Goal: Information Seeking & Learning: Learn about a topic

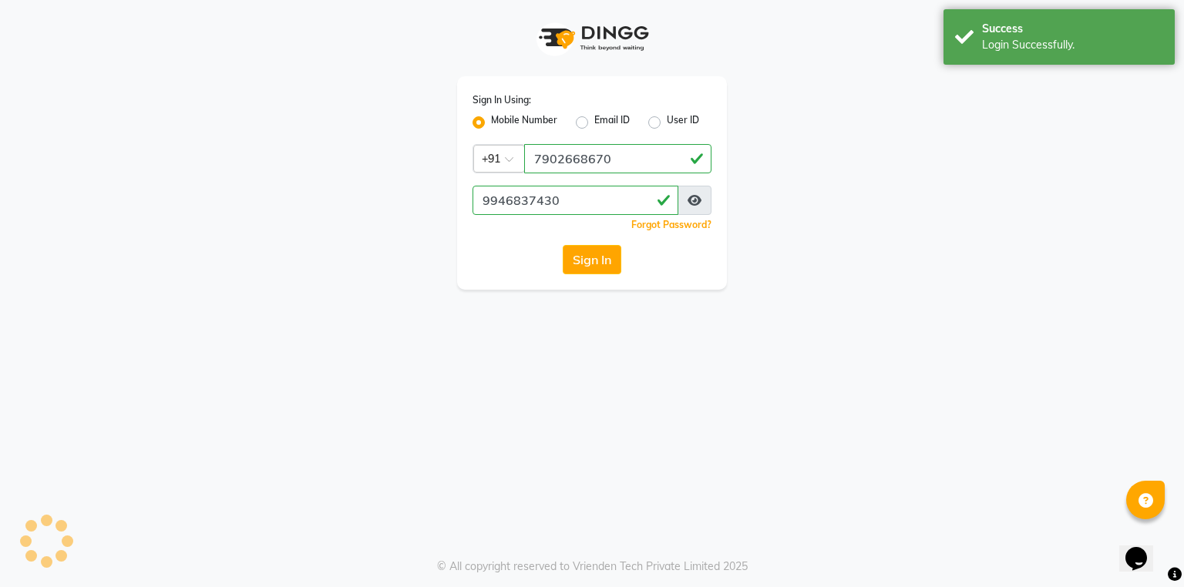
select select "service"
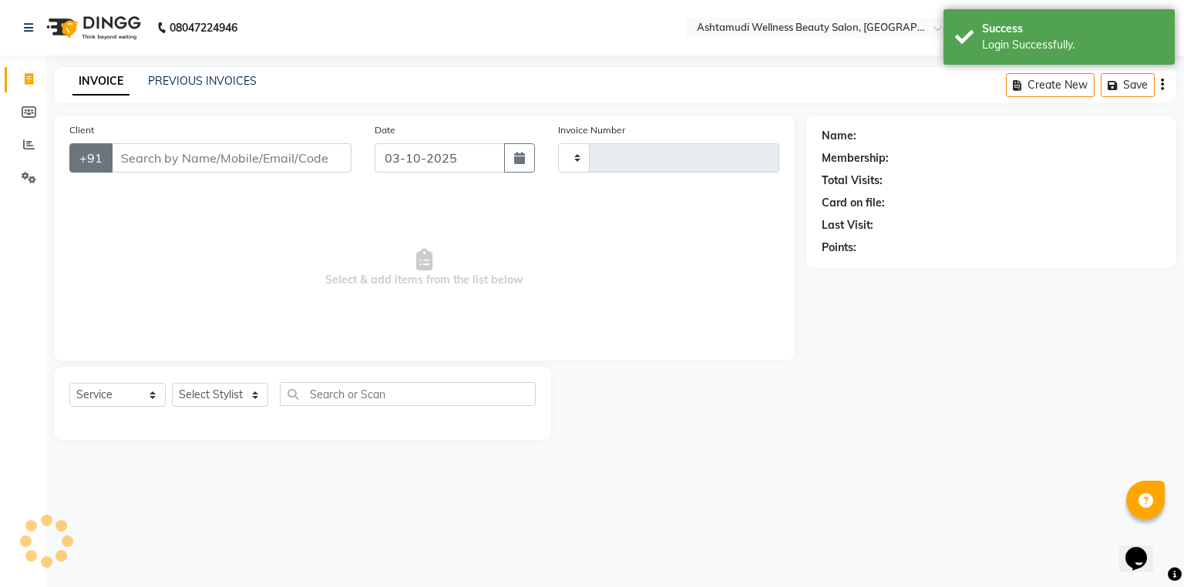
select select "en"
type input "1612"
select select "4626"
click at [31, 179] on icon at bounding box center [29, 178] width 15 height 12
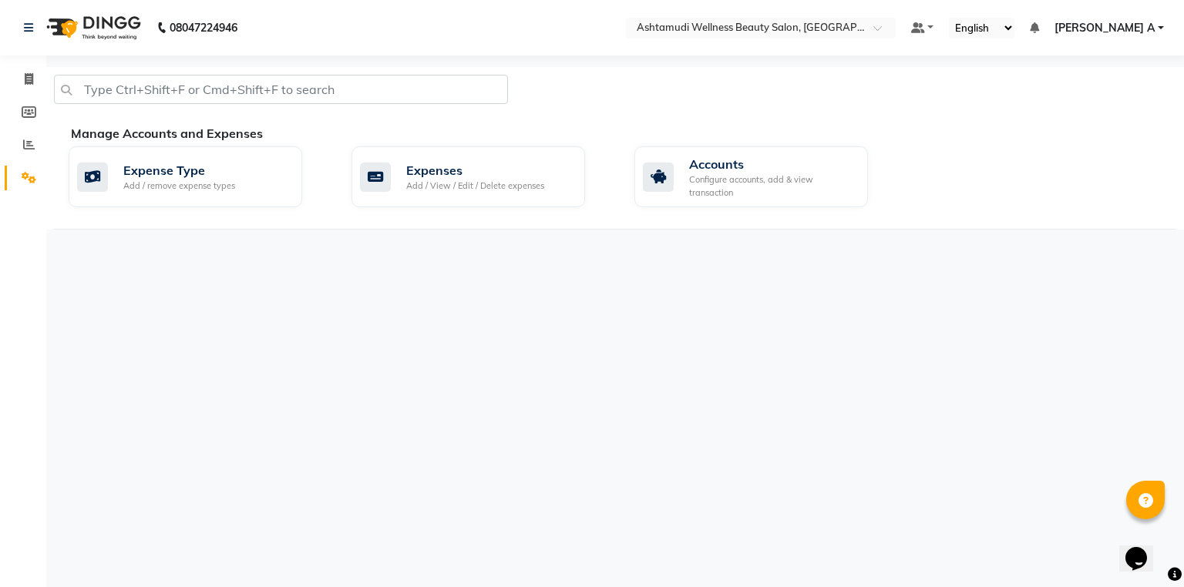
click at [914, 15] on nav "08047224946 Select Location × Ashtamudi Wellness Beauty Salon, Alappuzha Defaul…" at bounding box center [592, 27] width 1184 height 55
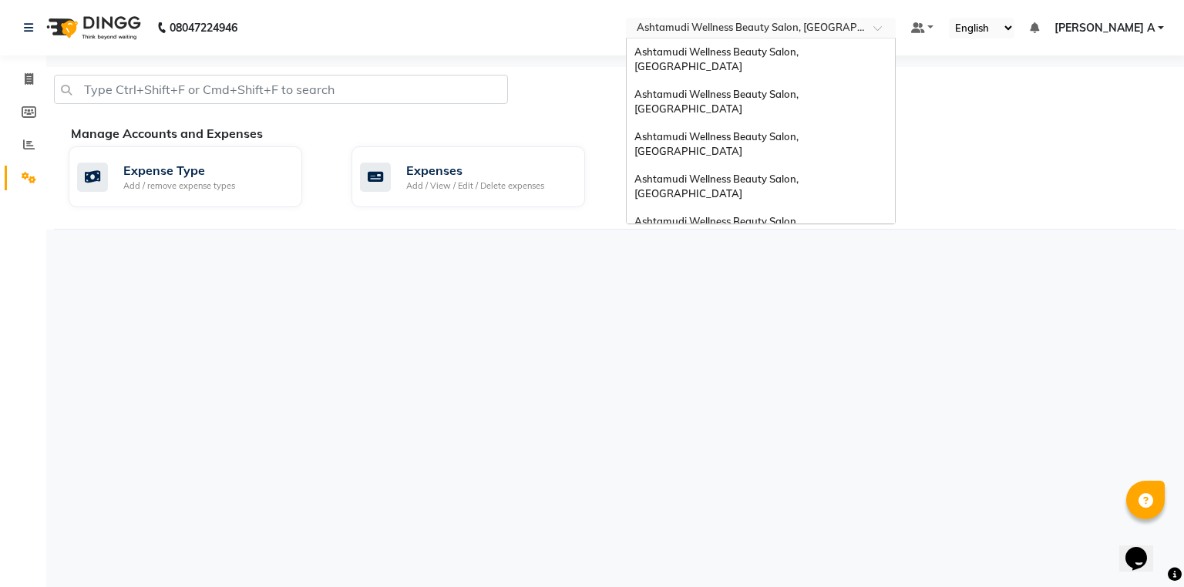
click at [857, 28] on input "text" at bounding box center [744, 29] width 223 height 15
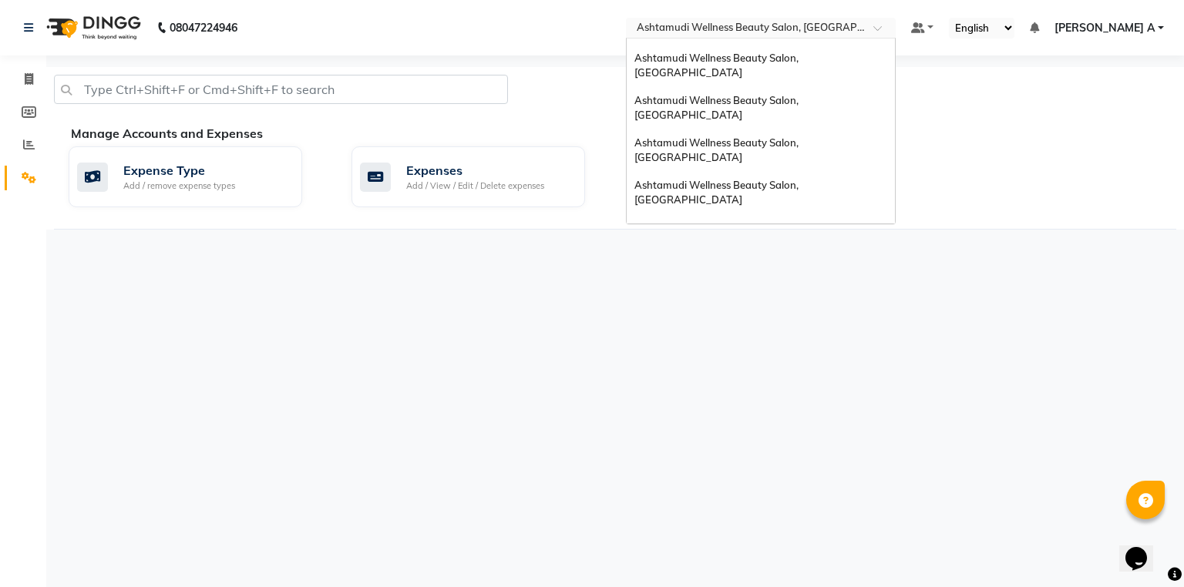
scroll to position [62, 0]
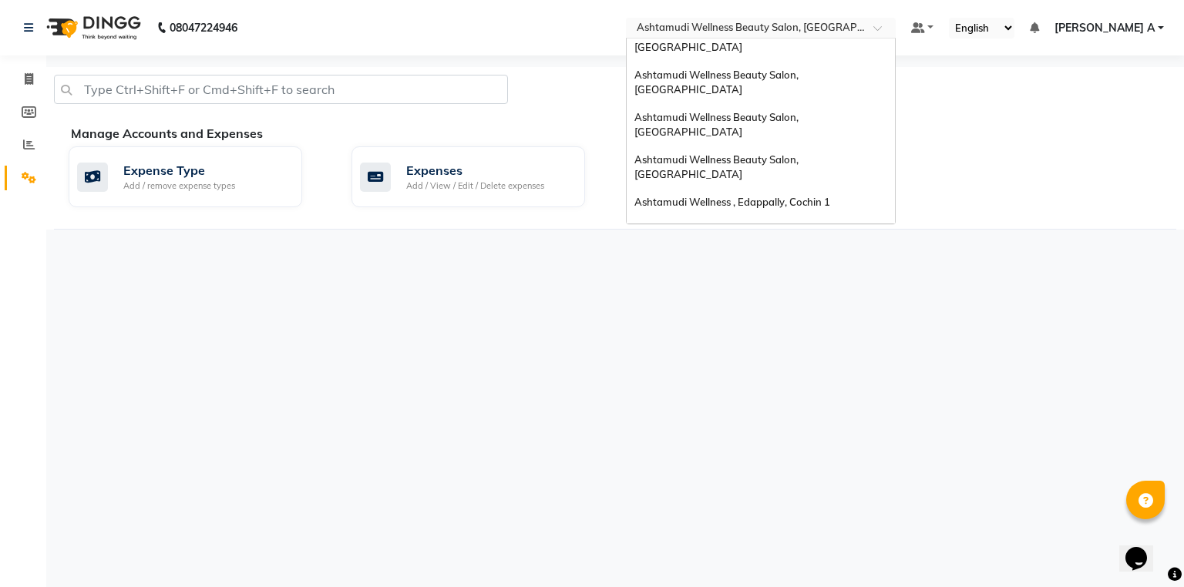
click at [801, 250] on span "Ashtamudi Wellness Beauty Salon, [GEOGRAPHIC_DATA]" at bounding box center [717, 264] width 166 height 28
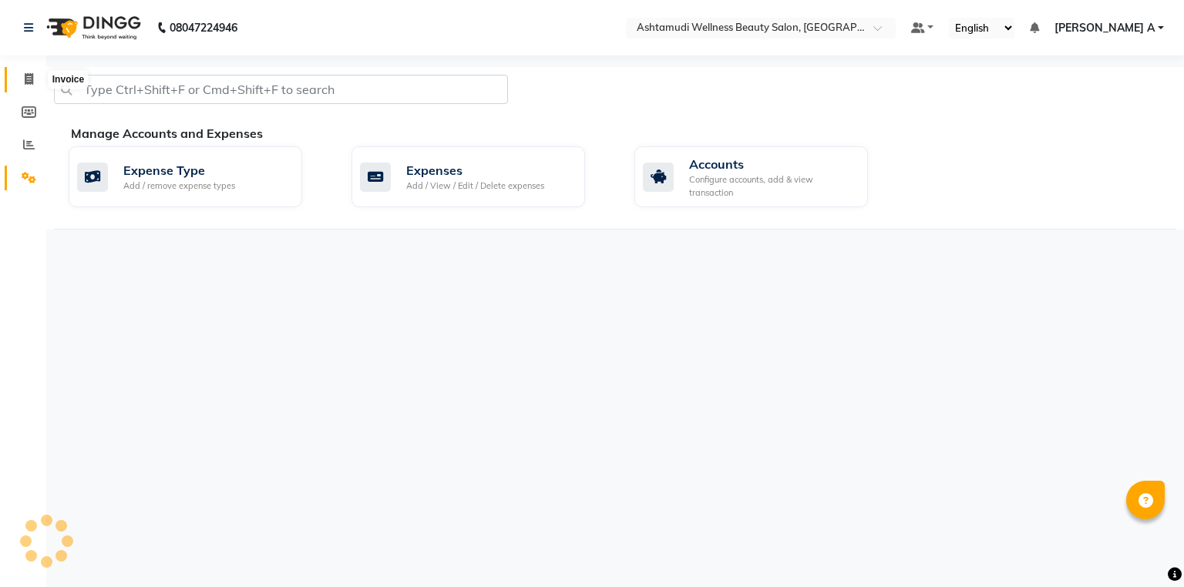
click at [20, 83] on span at bounding box center [28, 80] width 27 height 18
select select "service"
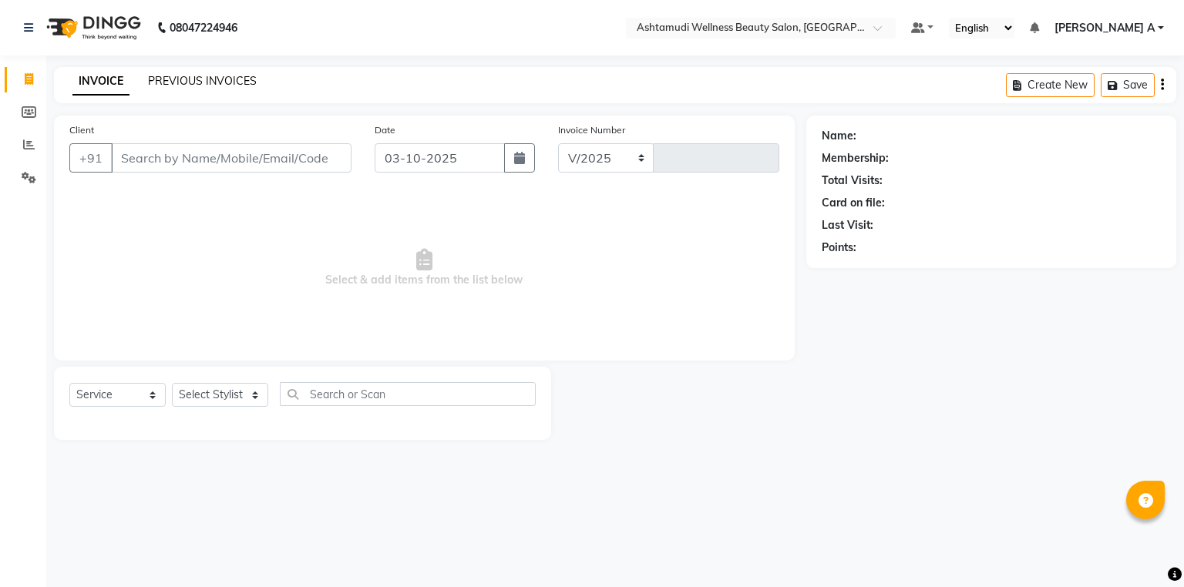
select select "4634"
type input "1823"
click at [209, 76] on link "PREVIOUS INVOICES" at bounding box center [202, 81] width 109 height 14
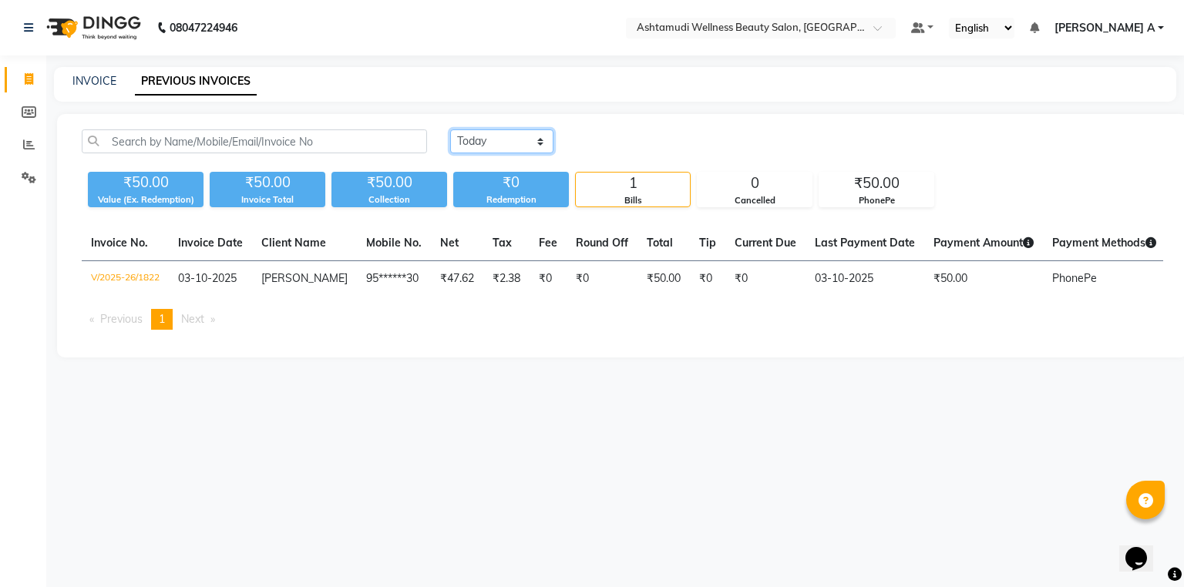
click at [520, 138] on select "[DATE] [DATE] Custom Range" at bounding box center [501, 141] width 103 height 24
select select "range"
click at [450, 129] on select "[DATE] [DATE] Custom Range" at bounding box center [501, 141] width 103 height 24
click at [609, 151] on input "03-10-2025" at bounding box center [627, 142] width 108 height 22
select select "10"
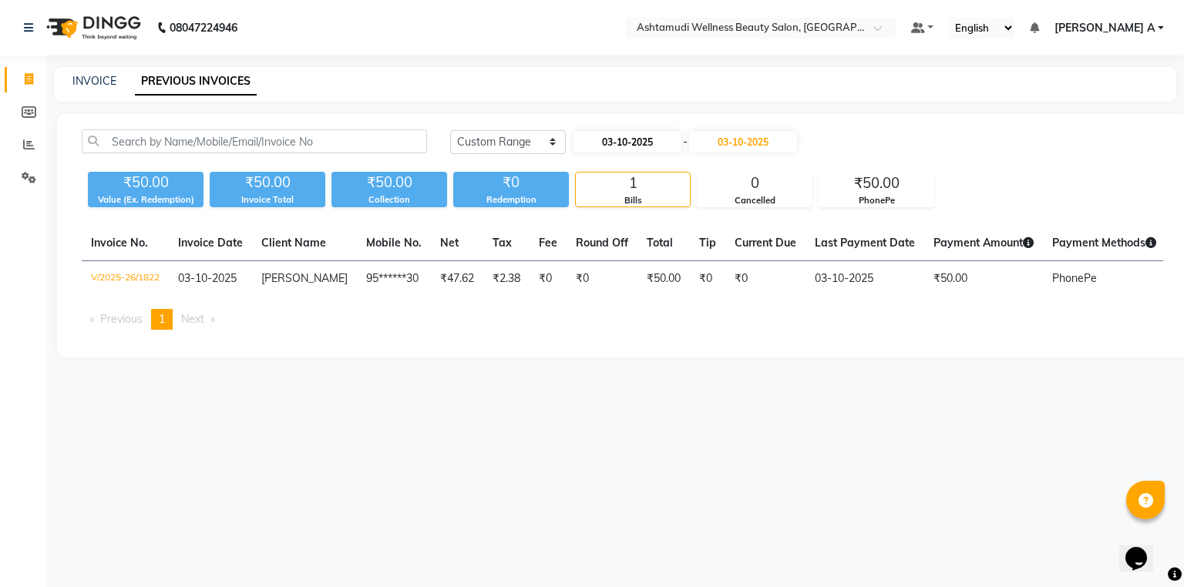
select select "2025"
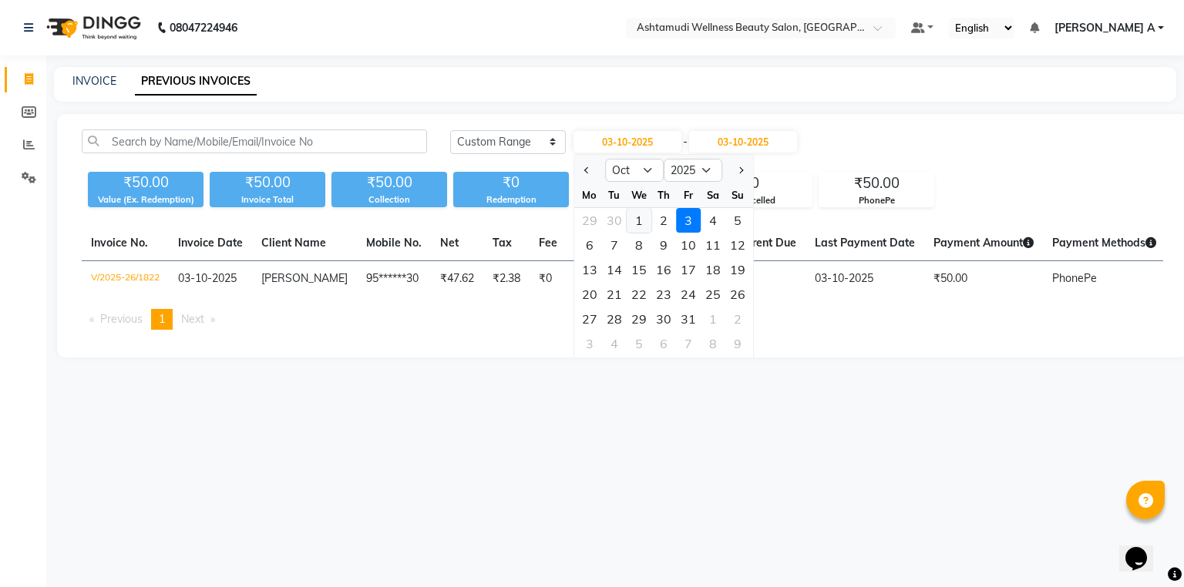
click at [627, 221] on div "1" at bounding box center [638, 220] width 25 height 25
type input "01-10-2025"
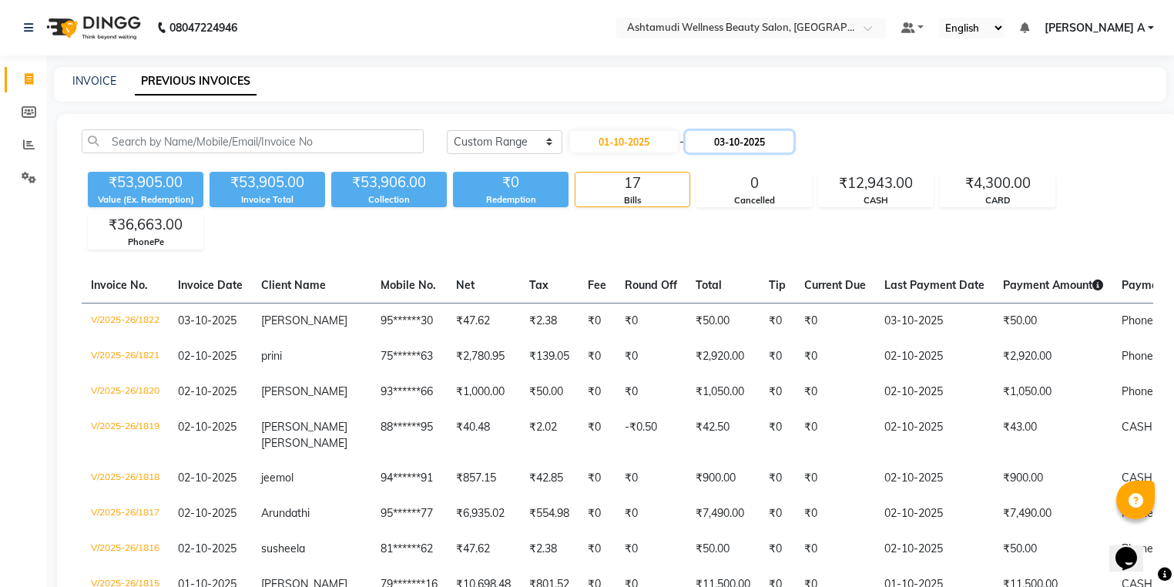
click at [743, 143] on input "03-10-2025" at bounding box center [740, 142] width 108 height 22
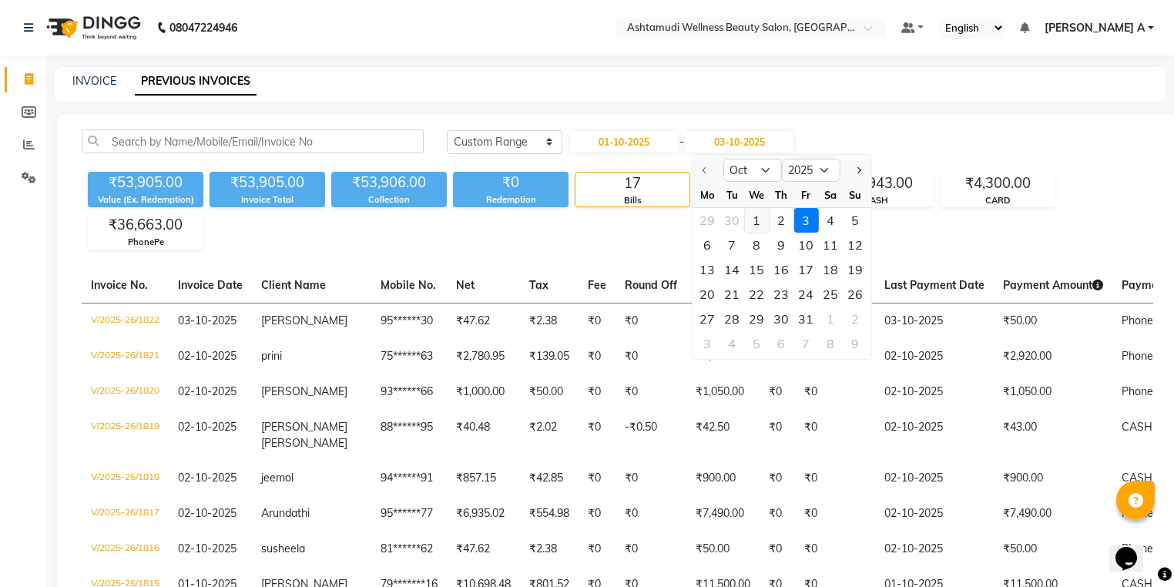
click at [750, 226] on div "1" at bounding box center [756, 220] width 25 height 25
type input "01-10-2025"
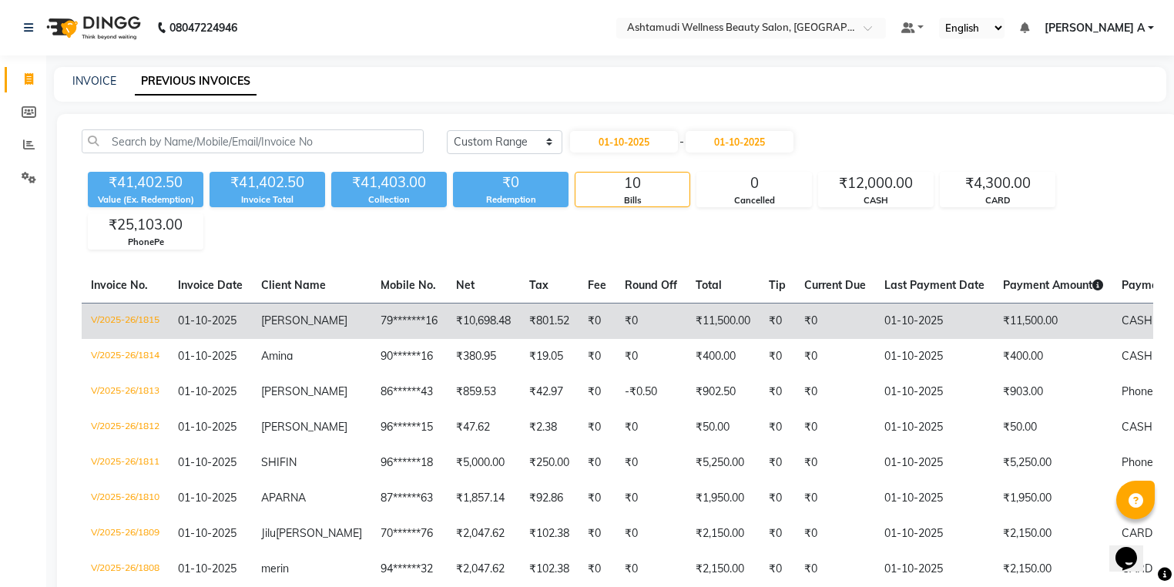
click at [308, 310] on td "[PERSON_NAME]" at bounding box center [311, 321] width 119 height 36
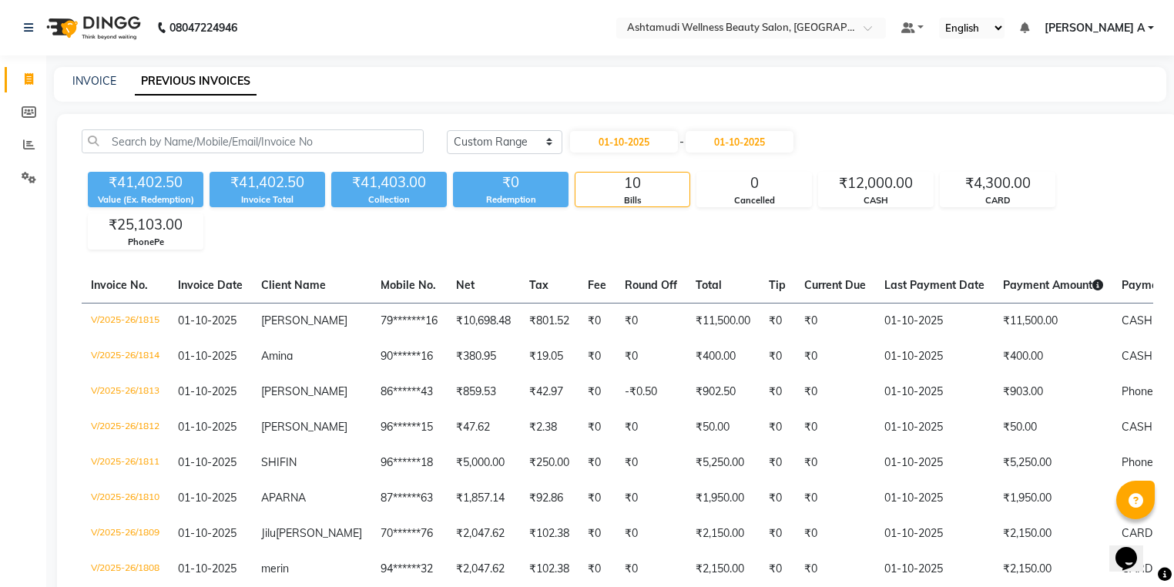
click at [1133, 28] on span "[PERSON_NAME] A" at bounding box center [1095, 28] width 100 height 16
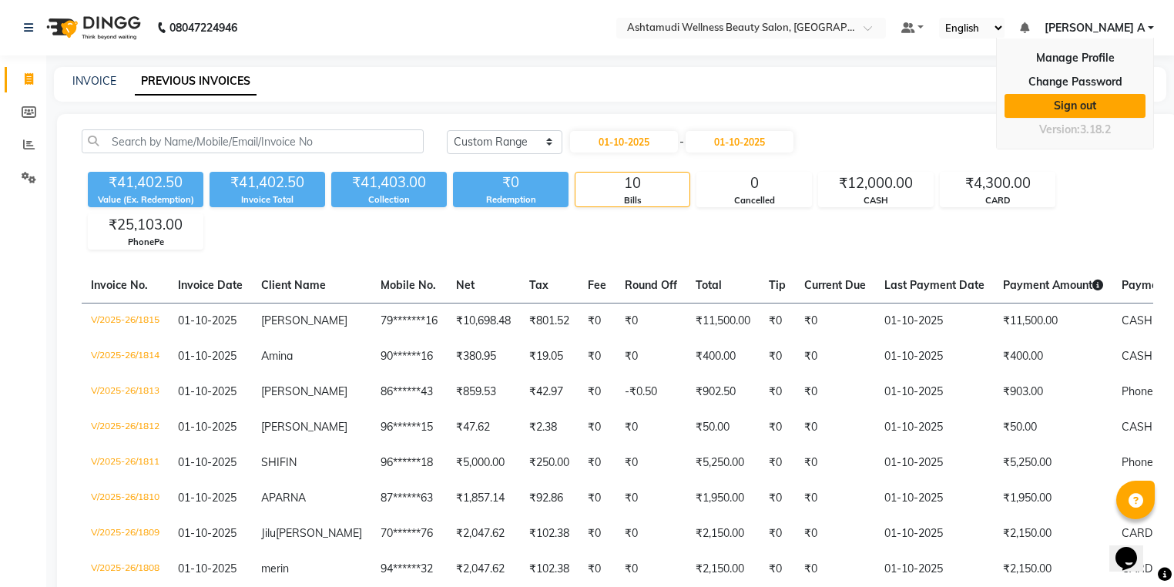
click at [1084, 112] on link "Sign out" at bounding box center [1075, 106] width 141 height 24
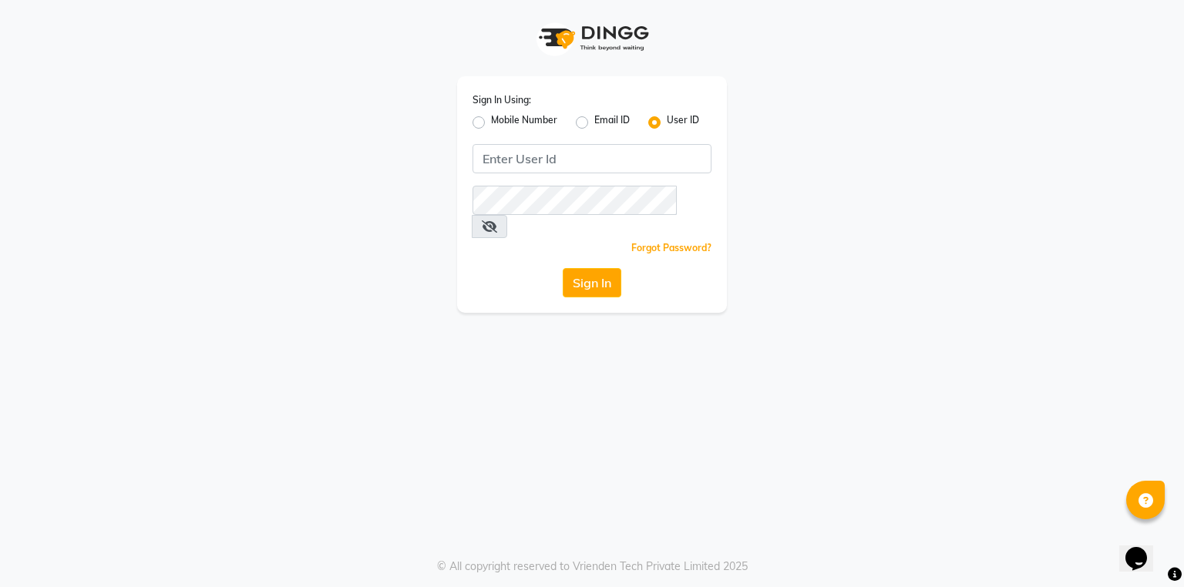
drag, startPoint x: 483, startPoint y: 126, endPoint x: 567, endPoint y: 160, distance: 90.9
click at [486, 129] on div "Mobile Number" at bounding box center [514, 122] width 85 height 18
drag, startPoint x: 580, startPoint y: 160, endPoint x: 536, endPoint y: 157, distance: 44.8
click at [583, 157] on input "Username" at bounding box center [591, 158] width 239 height 29
click at [491, 123] on label "Mobile Number" at bounding box center [524, 122] width 66 height 18
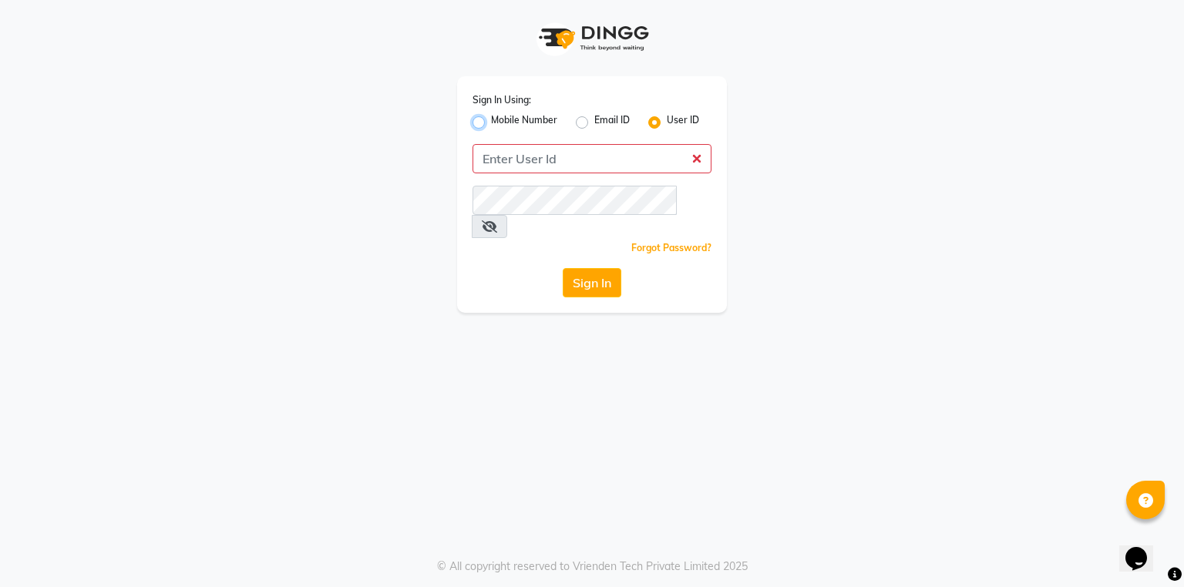
click at [491, 123] on input "Mobile Number" at bounding box center [496, 118] width 10 height 10
radio input "true"
radio input "false"
click at [588, 163] on input "Username" at bounding box center [617, 158] width 187 height 29
type input "9778826544"
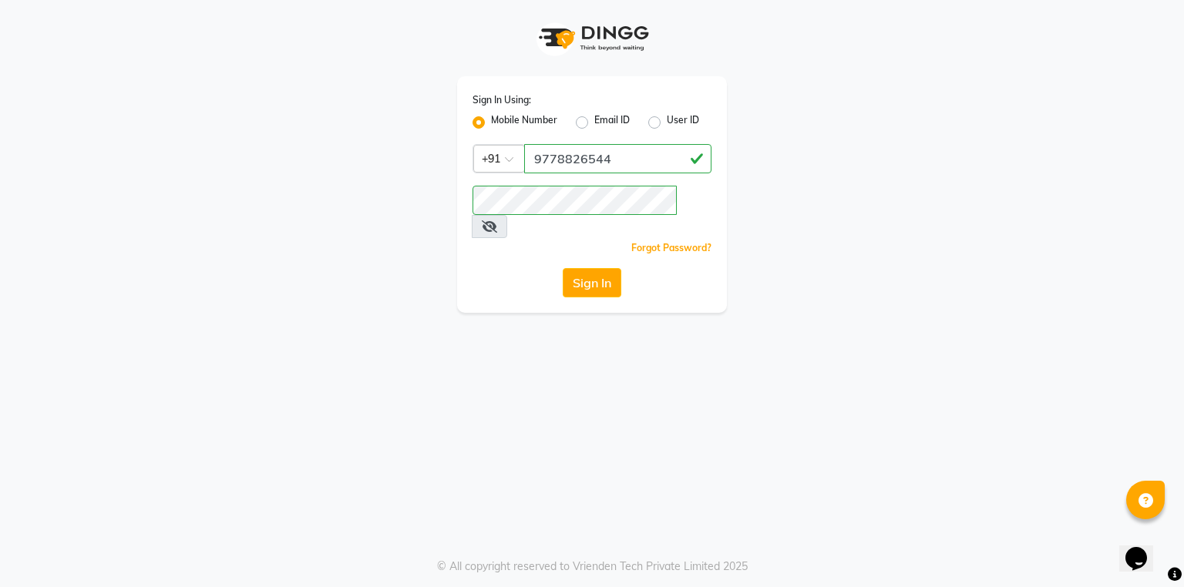
click at [497, 220] on icon at bounding box center [489, 226] width 15 height 12
click at [594, 268] on button "Sign In" at bounding box center [591, 282] width 59 height 29
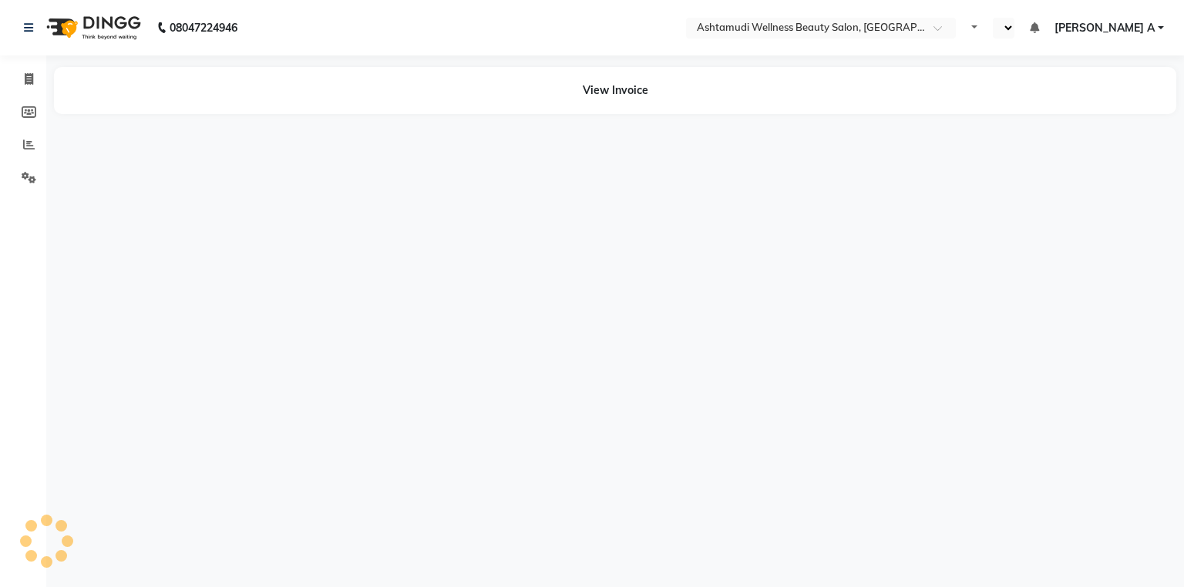
select select "en"
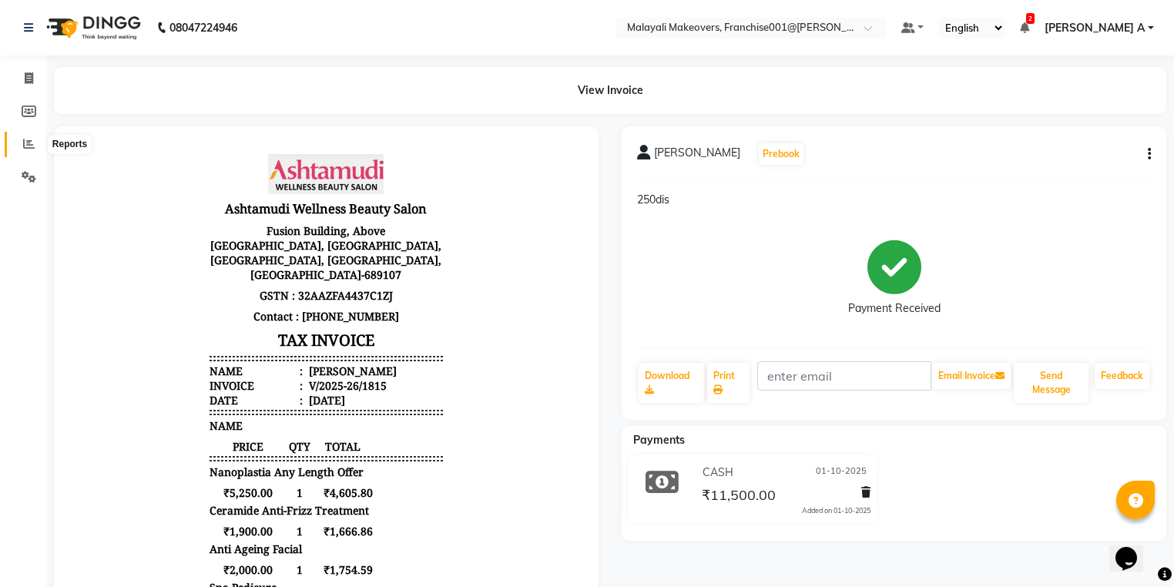
click at [18, 144] on span at bounding box center [28, 145] width 27 height 18
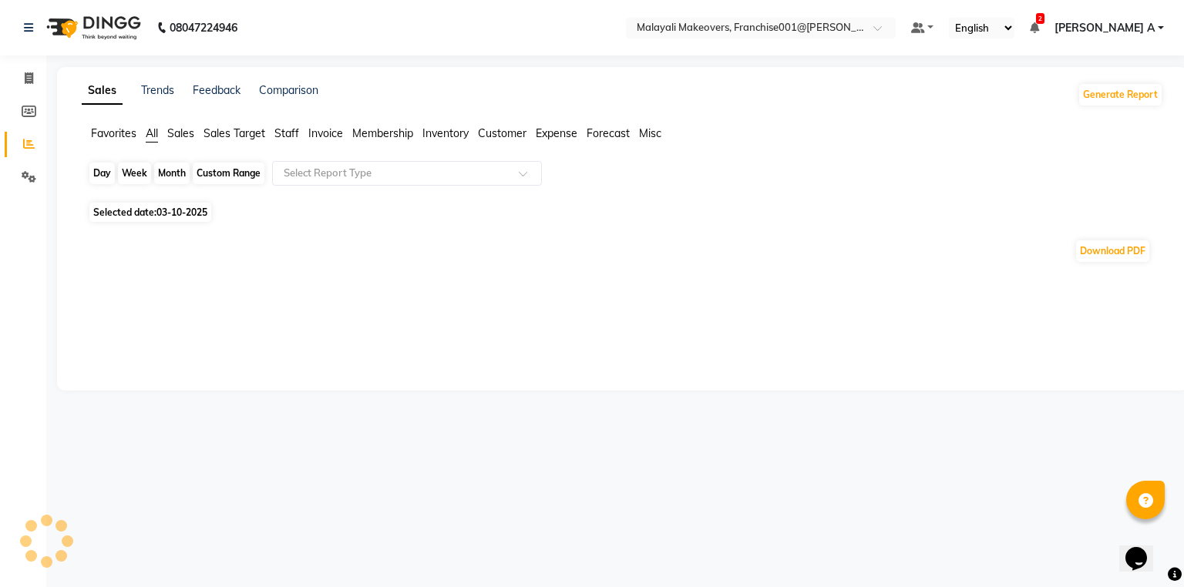
click at [102, 170] on div "Day" at bounding box center [101, 174] width 25 height 22
select select "10"
select select "2025"
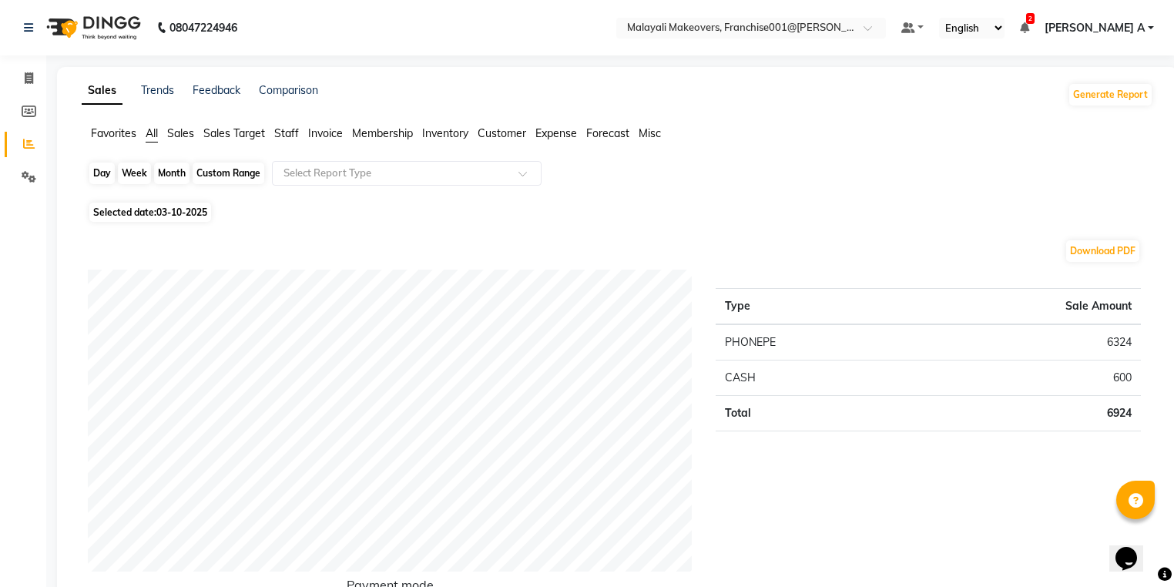
click at [99, 165] on div "Day" at bounding box center [101, 174] width 25 height 22
select select "10"
select select "2025"
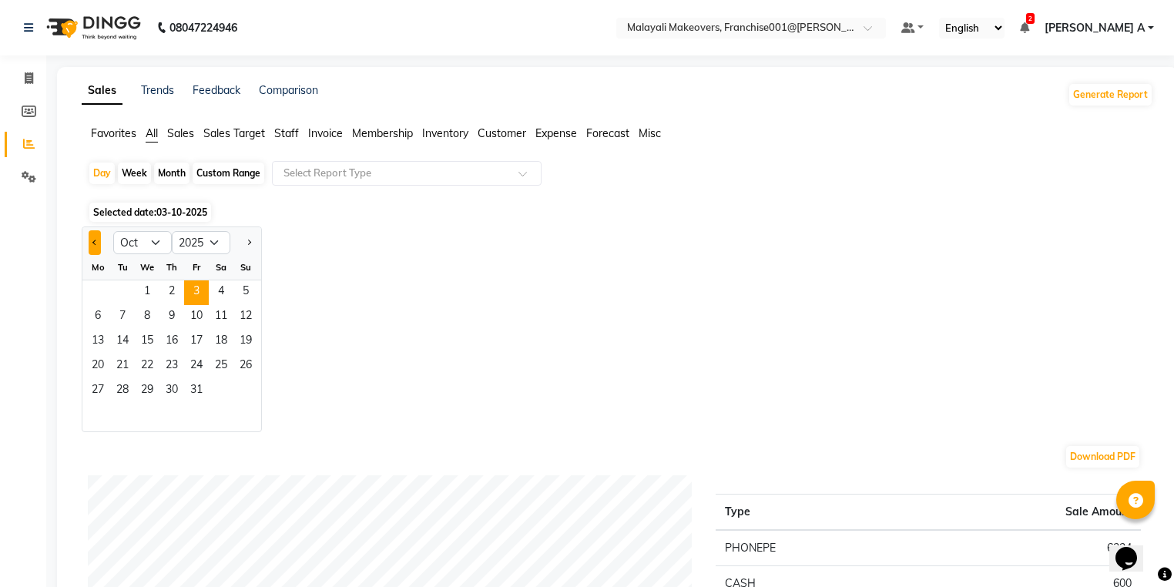
click at [89, 245] on button "Previous month" at bounding box center [95, 242] width 12 height 25
select select "9"
click at [96, 299] on span "1" at bounding box center [98, 292] width 25 height 25
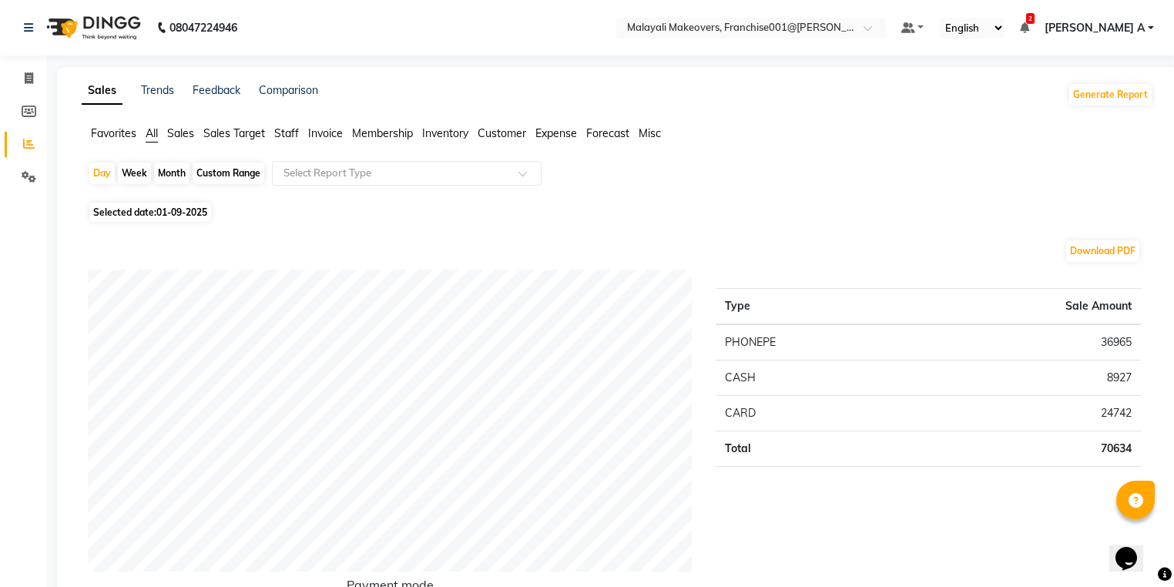
click at [327, 133] on span "Invoice" at bounding box center [325, 133] width 35 height 14
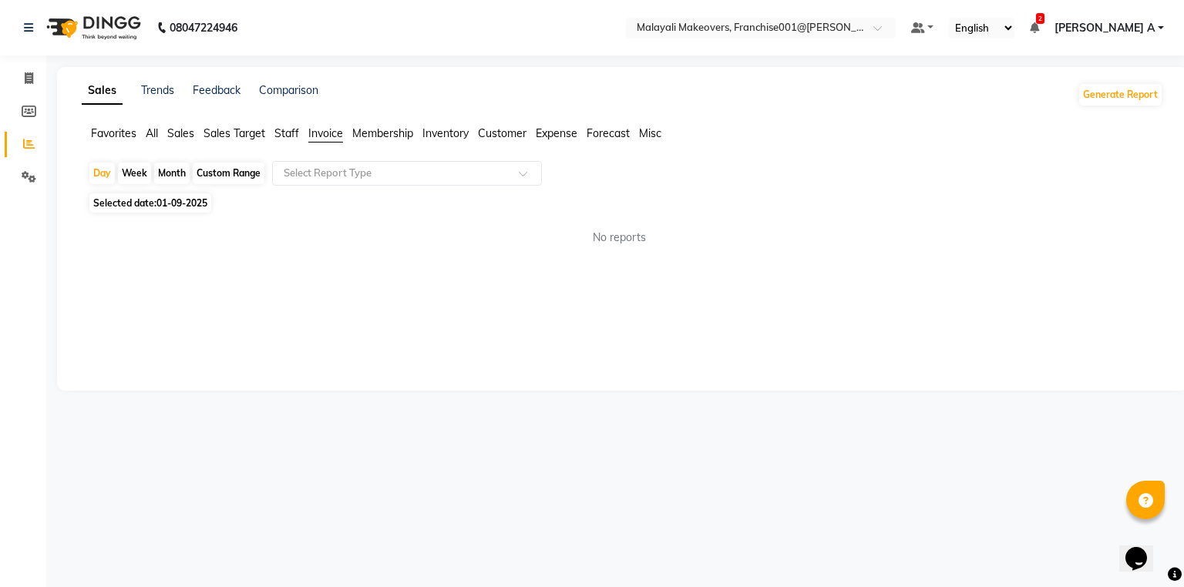
click at [191, 133] on span "Sales" at bounding box center [180, 133] width 27 height 14
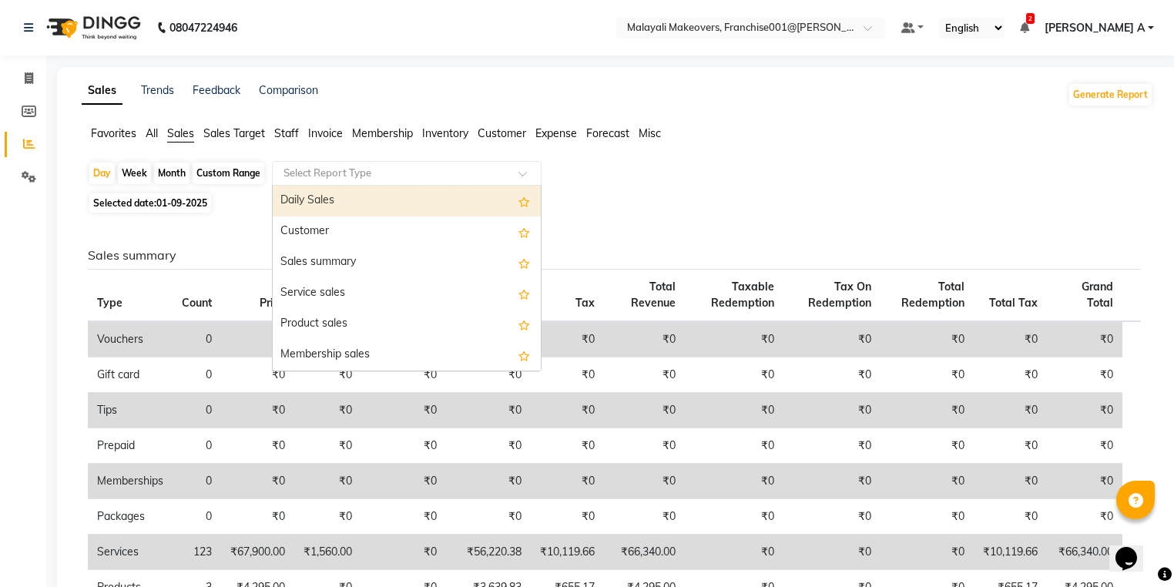
click at [348, 171] on input "text" at bounding box center [391, 173] width 222 height 15
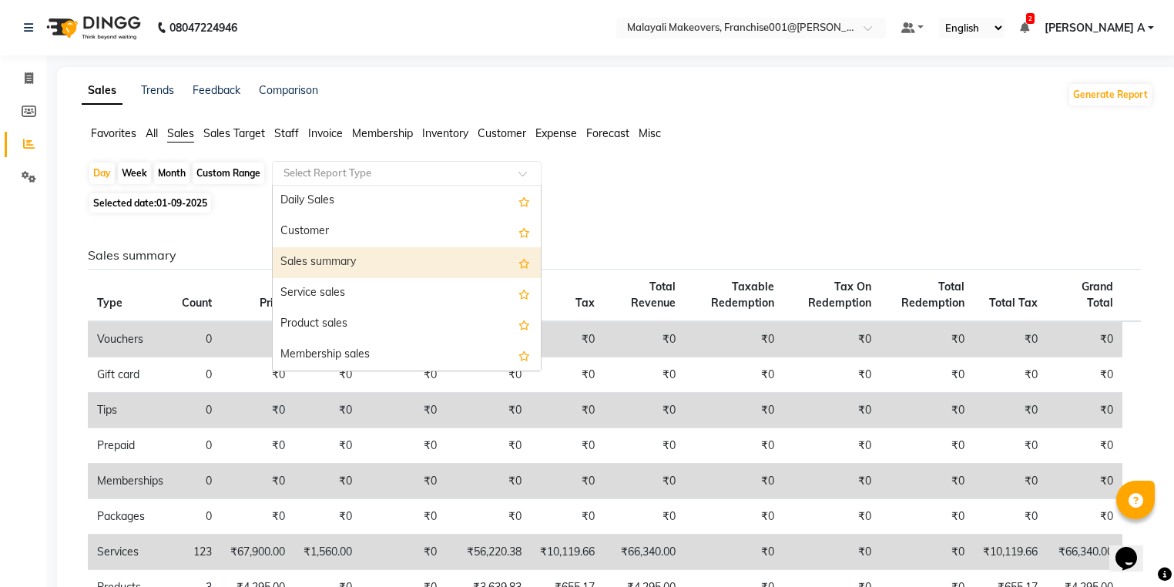
click at [352, 276] on div "Sales summary" at bounding box center [407, 262] width 268 height 31
select select "full_report"
select select "csv"
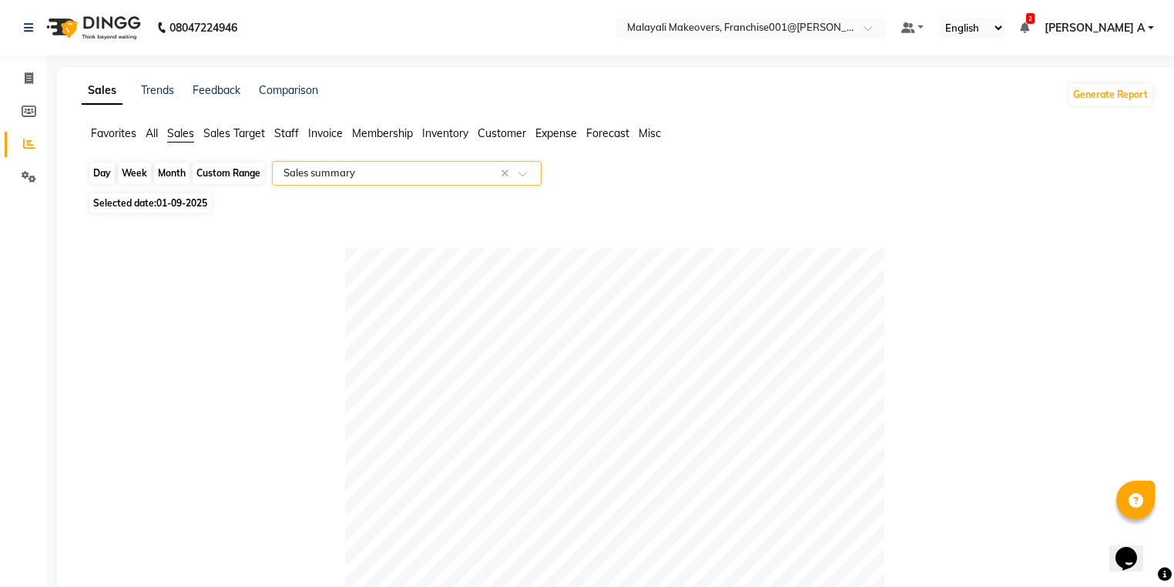
click at [92, 166] on div "Day" at bounding box center [101, 174] width 25 height 22
select select "9"
select select "2025"
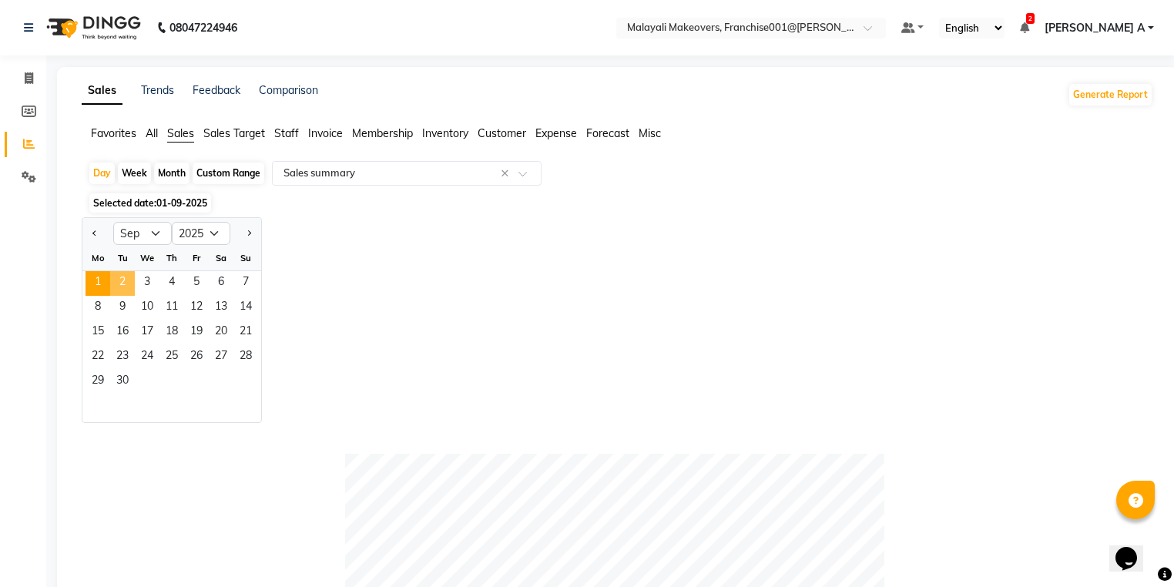
click at [123, 284] on span "2" at bounding box center [122, 283] width 25 height 25
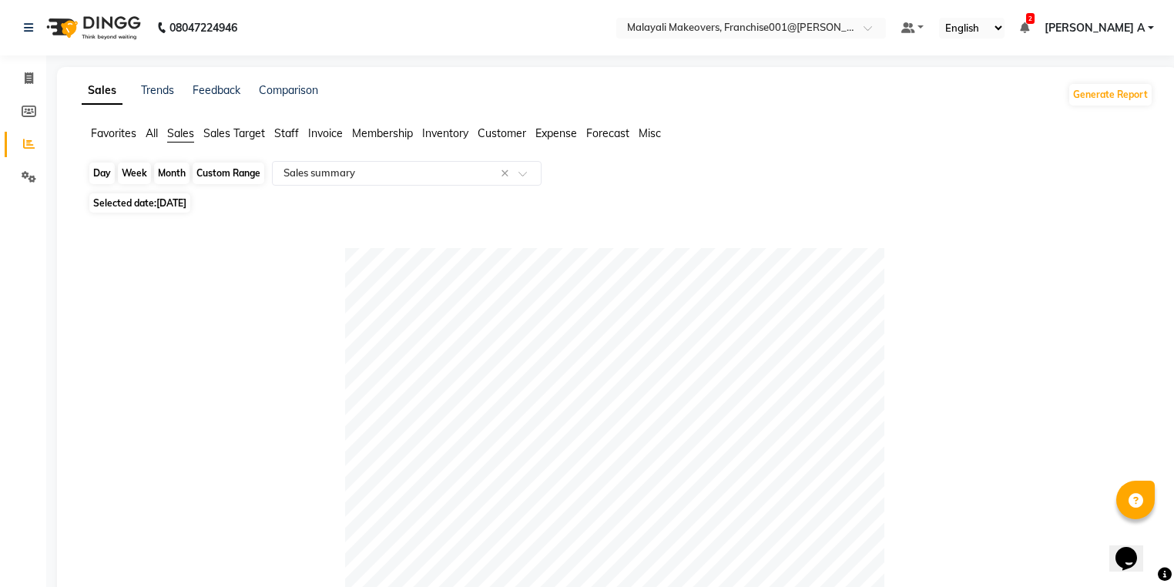
click at [112, 175] on div "Day" at bounding box center [101, 174] width 25 height 22
select select "9"
select select "2025"
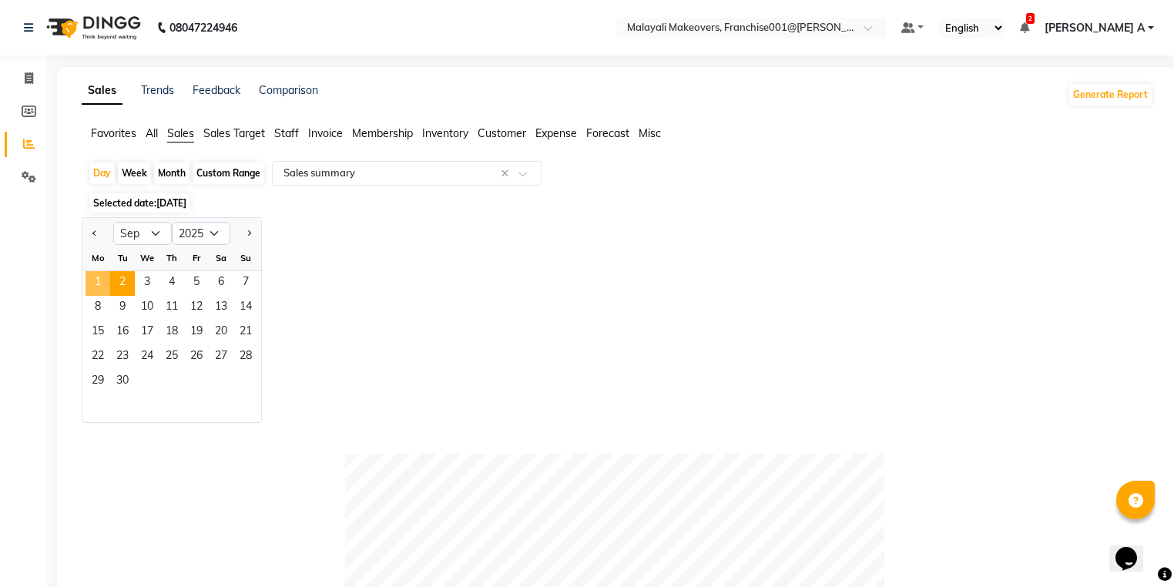
click at [93, 280] on span "1" at bounding box center [98, 283] width 25 height 25
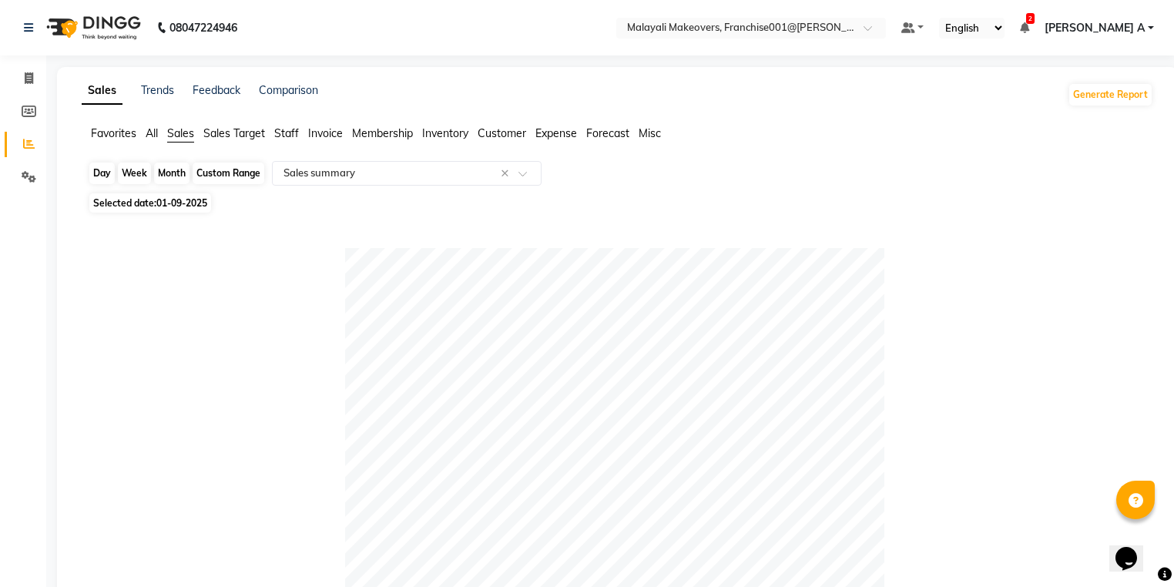
click at [107, 163] on div "Day" at bounding box center [101, 174] width 25 height 22
select select "9"
select select "2025"
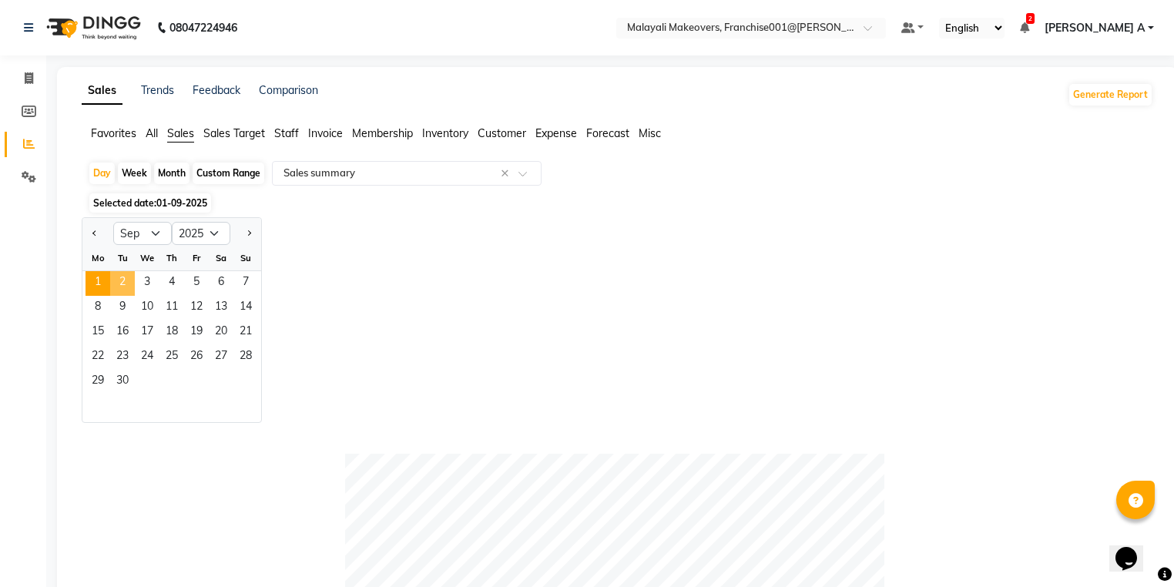
click at [125, 288] on span "2" at bounding box center [122, 283] width 25 height 25
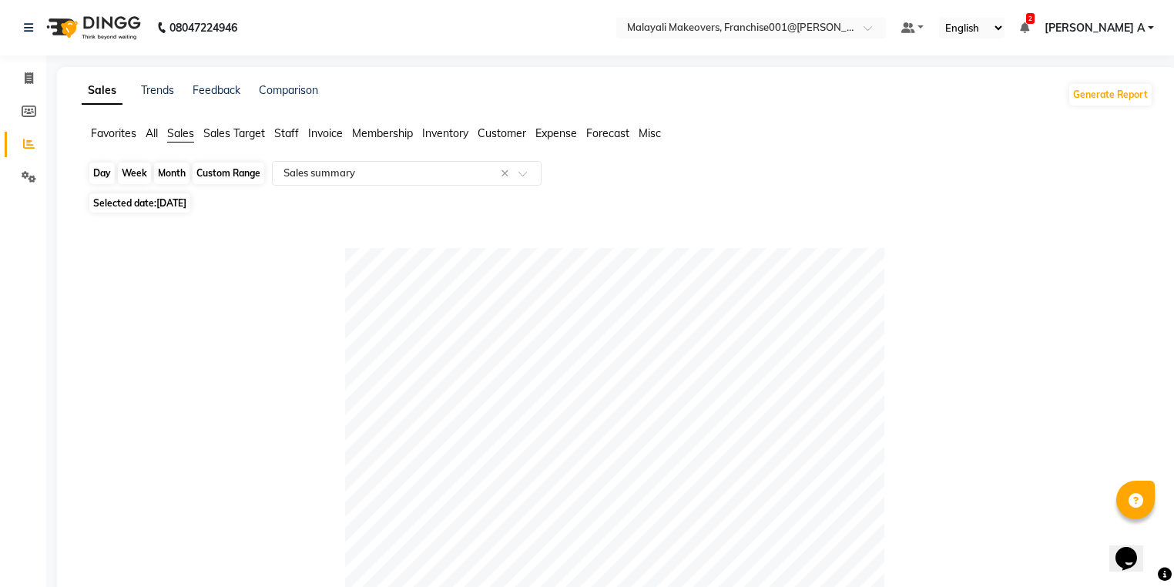
click at [107, 166] on div "Day" at bounding box center [101, 174] width 25 height 22
select select "9"
select select "2025"
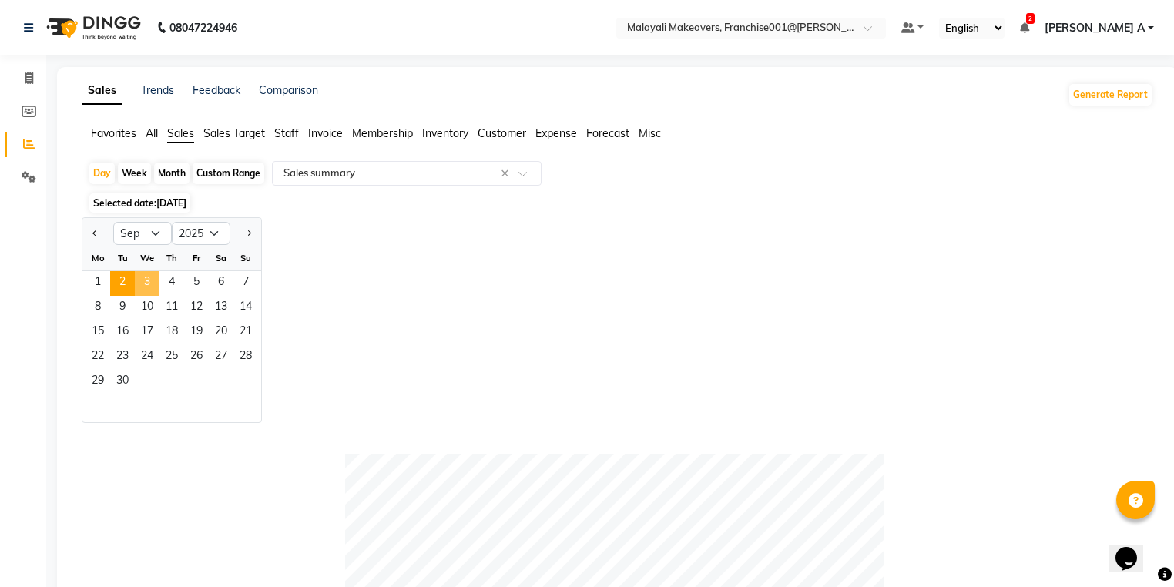
click at [145, 280] on span "3" at bounding box center [147, 283] width 25 height 25
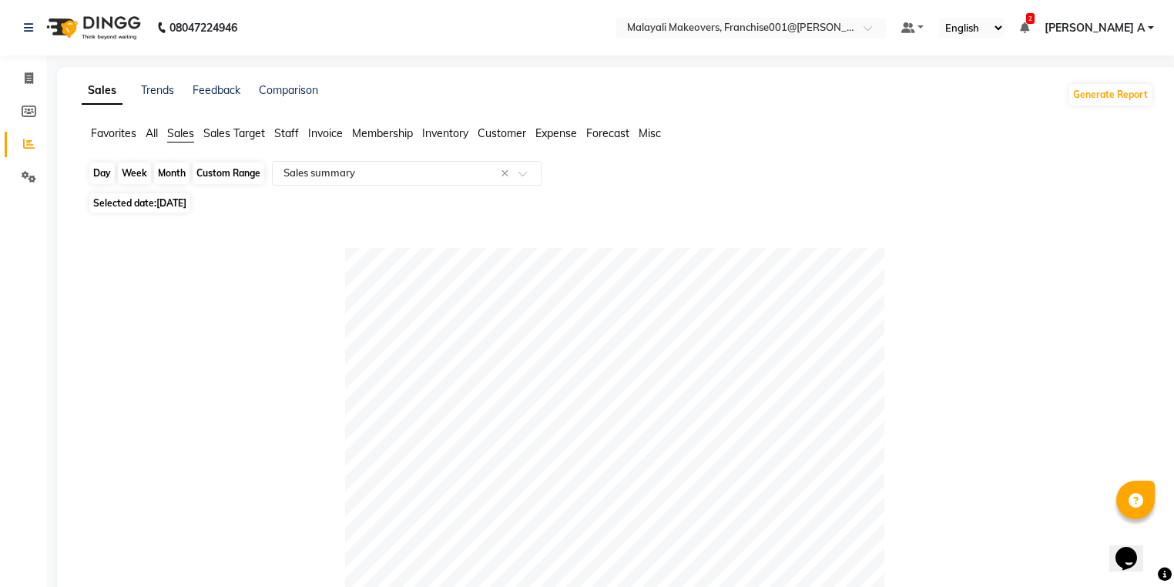
click at [101, 169] on div "Day" at bounding box center [101, 174] width 25 height 22
select select "9"
select select "2025"
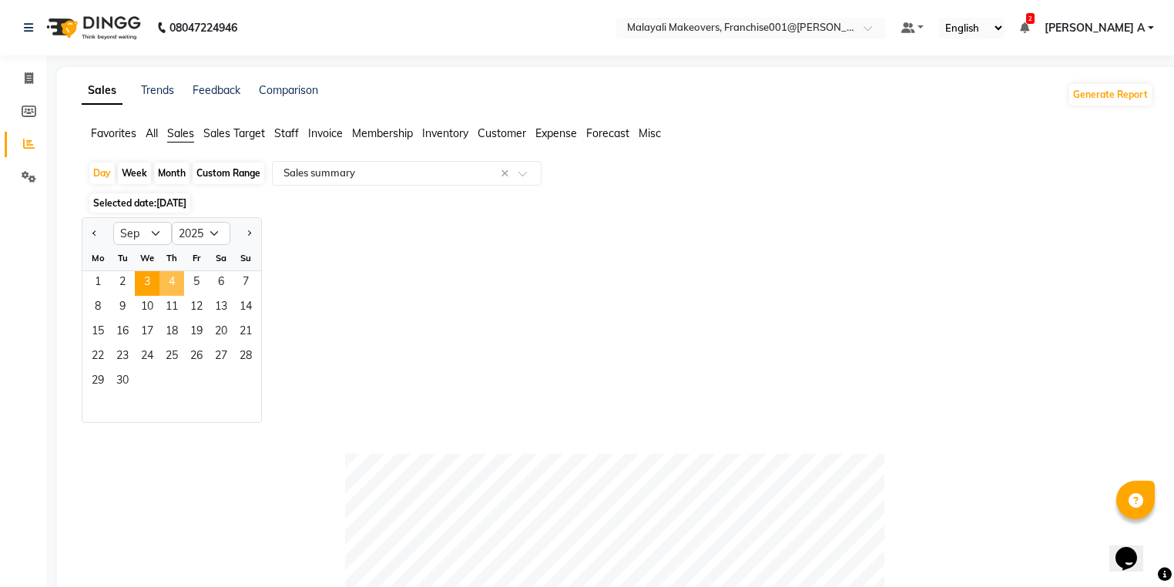
click at [179, 286] on span "4" at bounding box center [171, 283] width 25 height 25
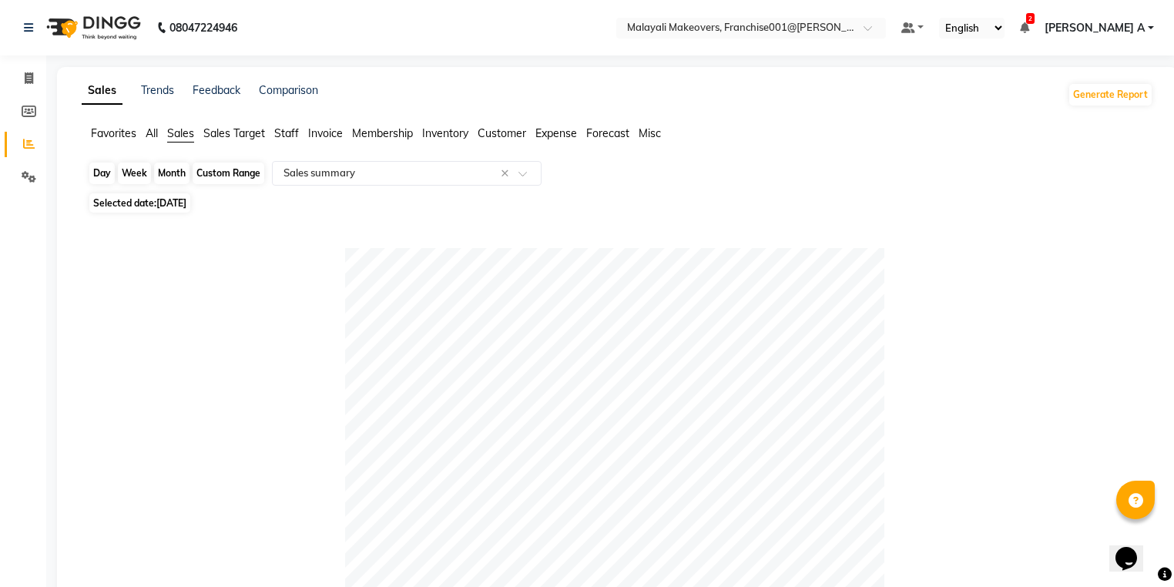
click at [107, 183] on div "Day" at bounding box center [101, 174] width 25 height 22
select select "9"
select select "2025"
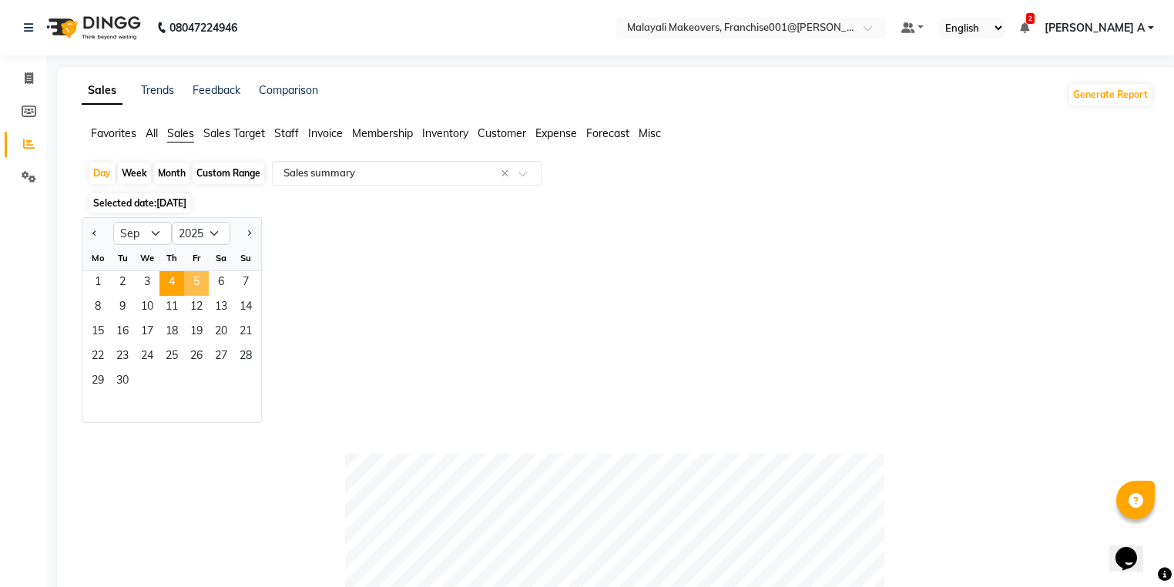
click at [191, 284] on span "5" at bounding box center [196, 283] width 25 height 25
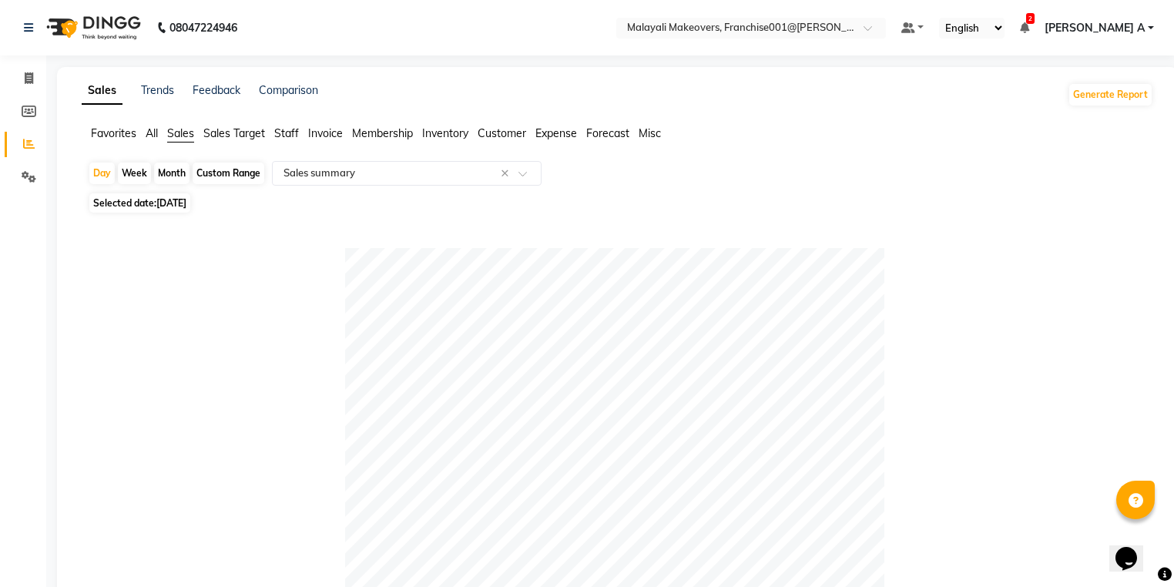
click at [96, 186] on div "Day Week Month Custom Range Select Report Type × Sales summary ×" at bounding box center [617, 175] width 1059 height 28
click at [94, 176] on div "Day" at bounding box center [101, 174] width 25 height 22
select select "9"
select select "2025"
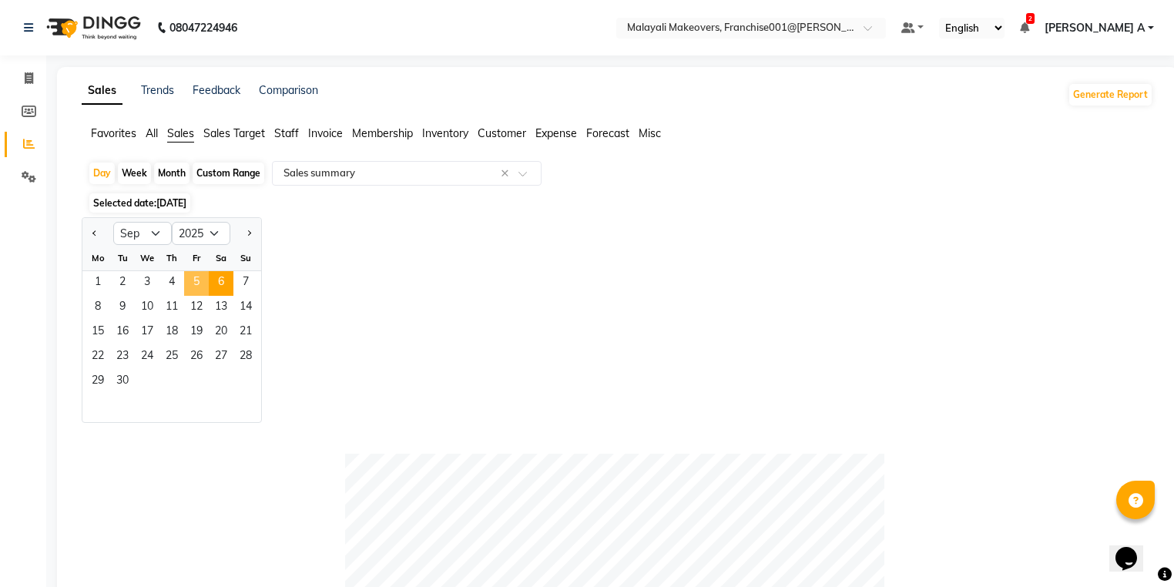
click at [210, 287] on span "6" at bounding box center [221, 283] width 25 height 25
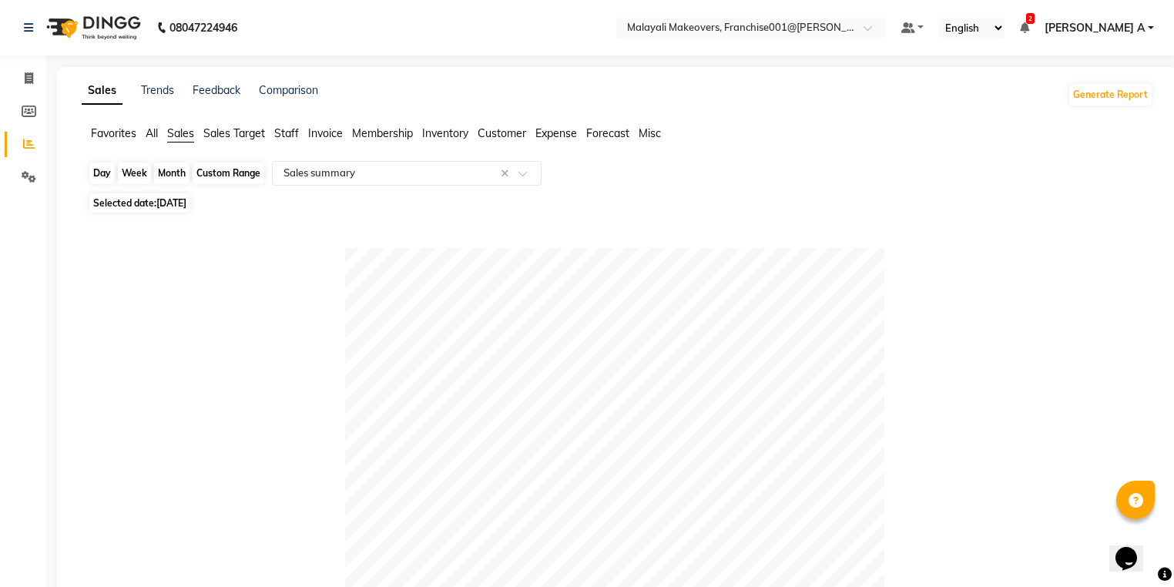
click at [108, 169] on div "Day" at bounding box center [101, 174] width 25 height 22
select select "9"
select select "2025"
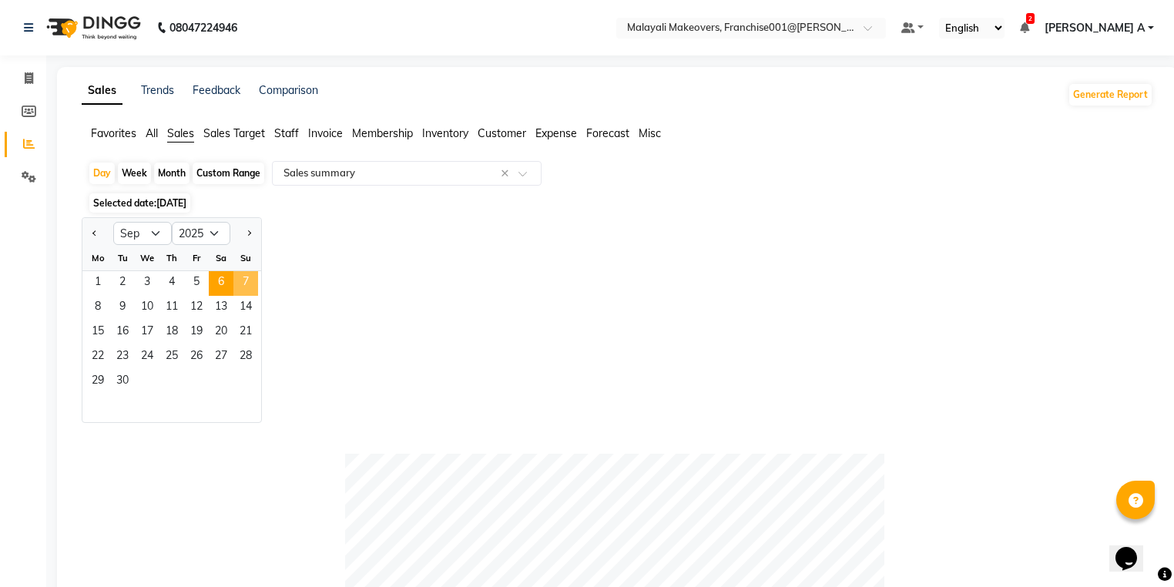
click at [253, 289] on span "7" at bounding box center [245, 283] width 25 height 25
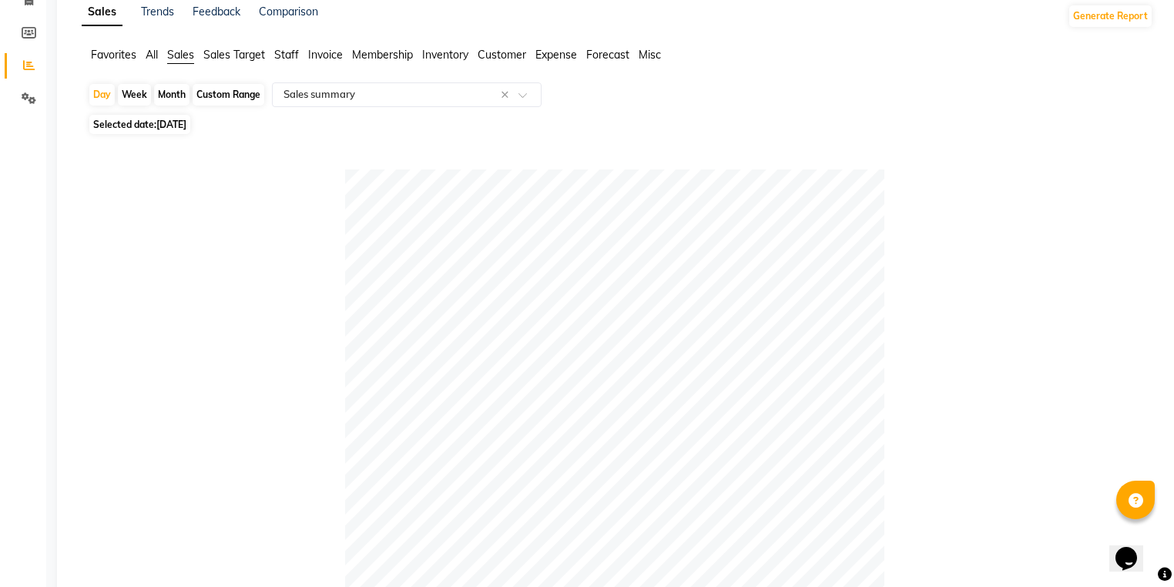
scroll to position [62, 0]
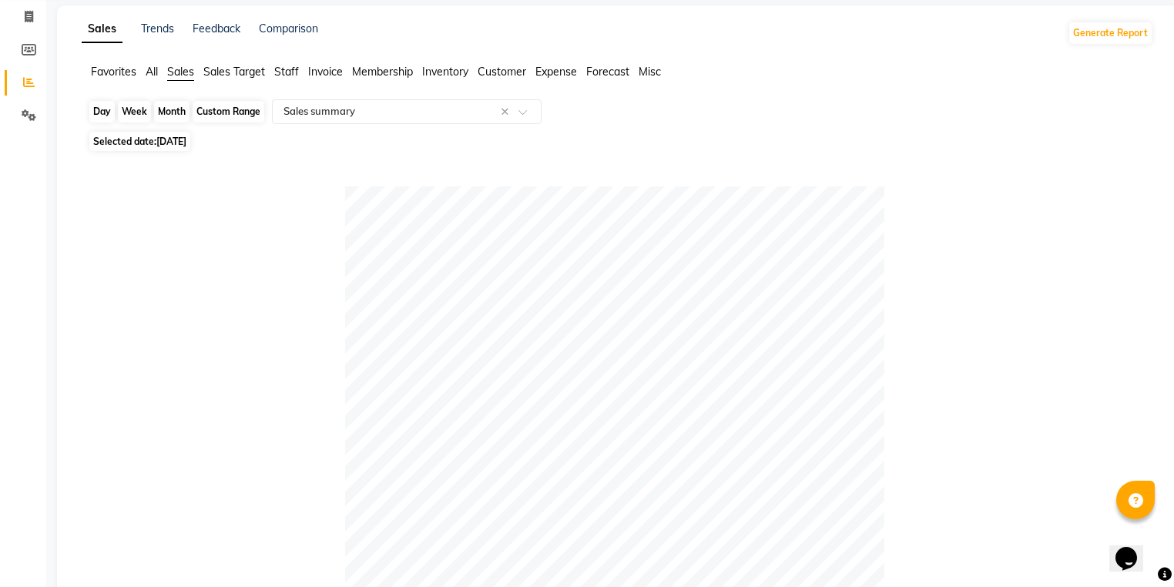
click at [105, 108] on div "Day" at bounding box center [101, 112] width 25 height 22
select select "9"
select select "2025"
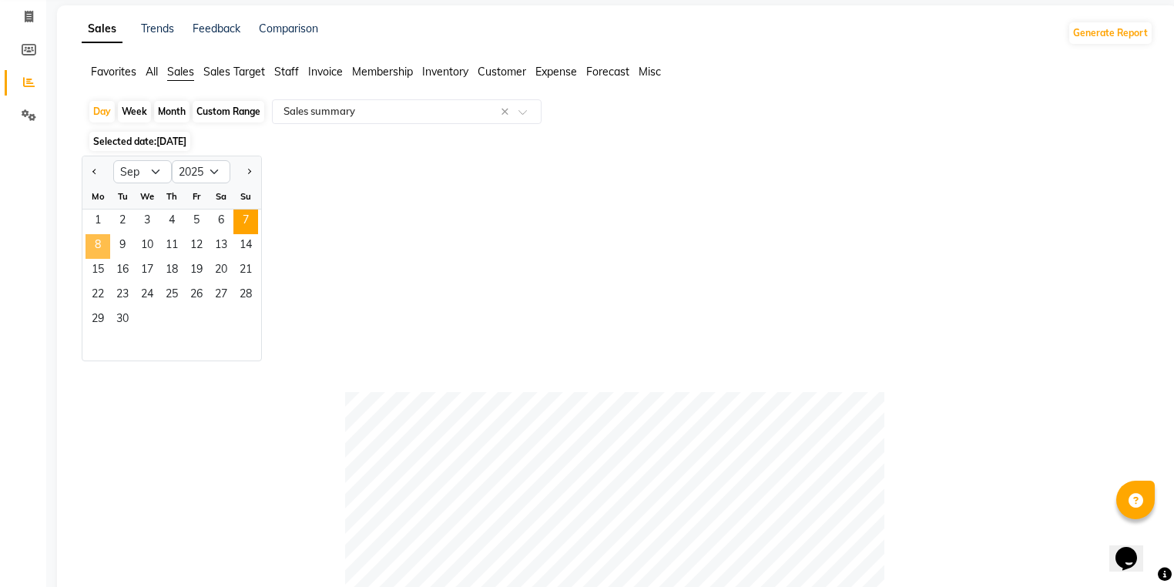
click at [105, 253] on span "8" at bounding box center [98, 246] width 25 height 25
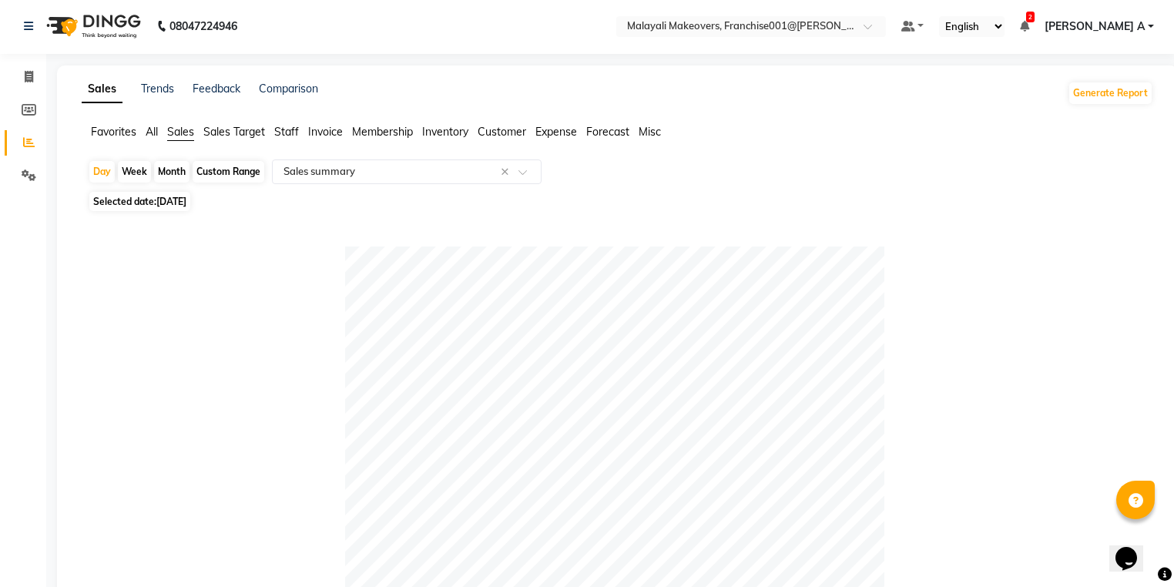
scroll to position [0, 0]
click at [1053, 445] on div at bounding box center [614, 517] width 1053 height 539
drag, startPoint x: 333, startPoint y: 132, endPoint x: 327, endPoint y: 146, distance: 14.9
click at [329, 135] on span "Invoice" at bounding box center [325, 133] width 35 height 14
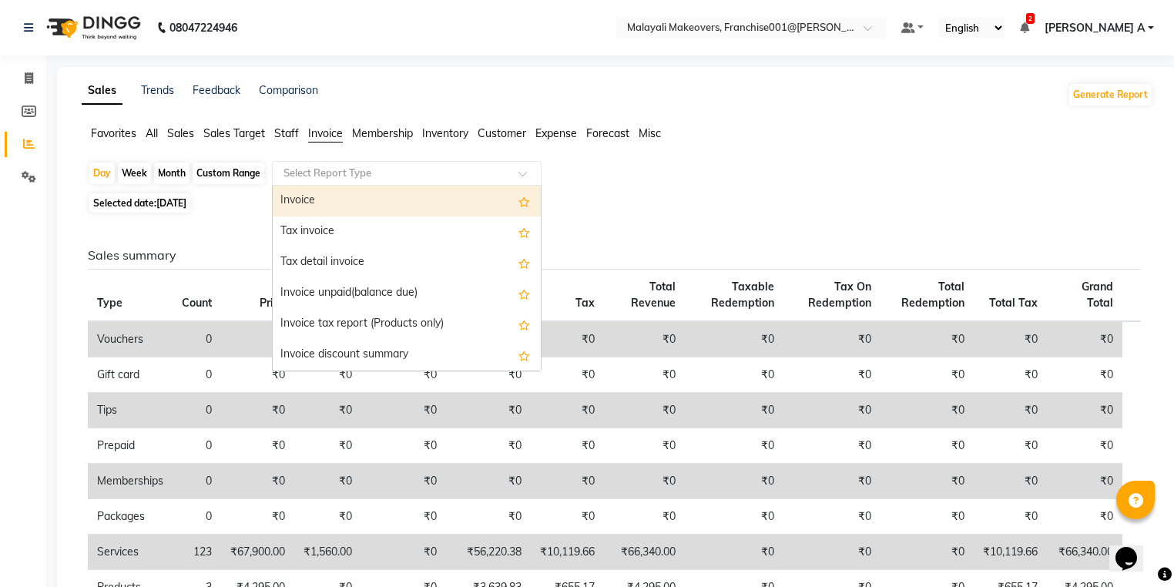
click at [319, 183] on div "Select Report Type" at bounding box center [407, 173] width 270 height 25
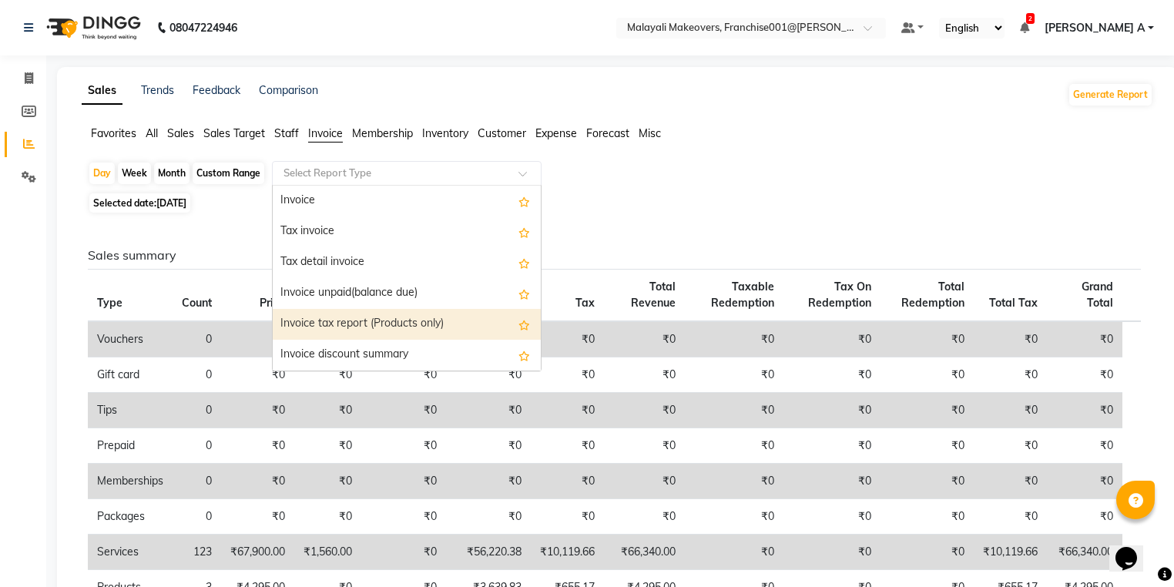
scroll to position [62, 0]
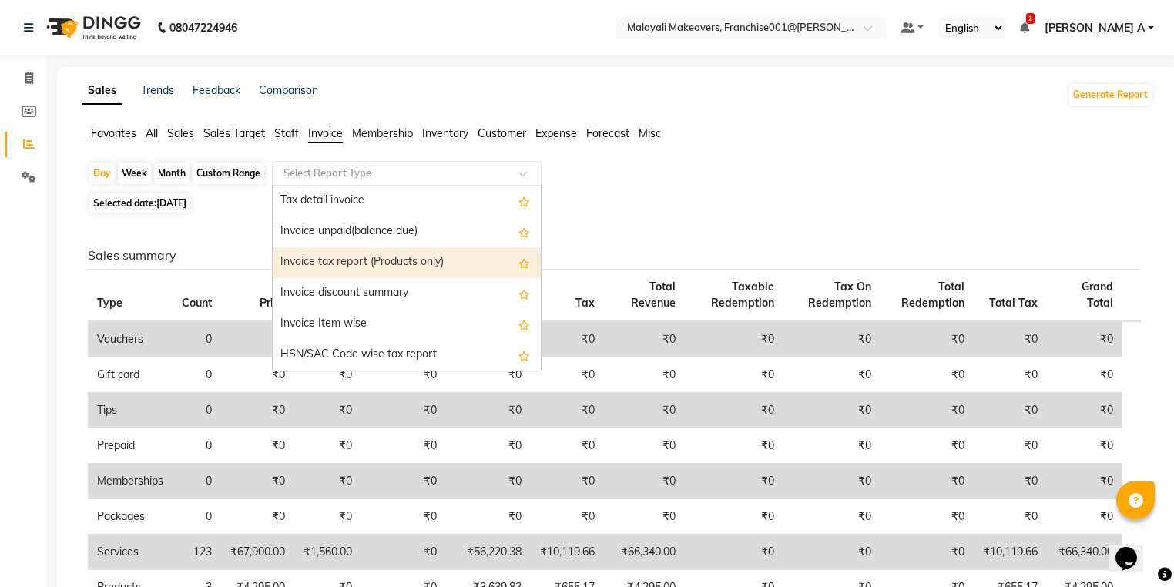
click at [348, 327] on div "Invoice Item wise" at bounding box center [407, 324] width 268 height 31
select select "full_report"
select select "csv"
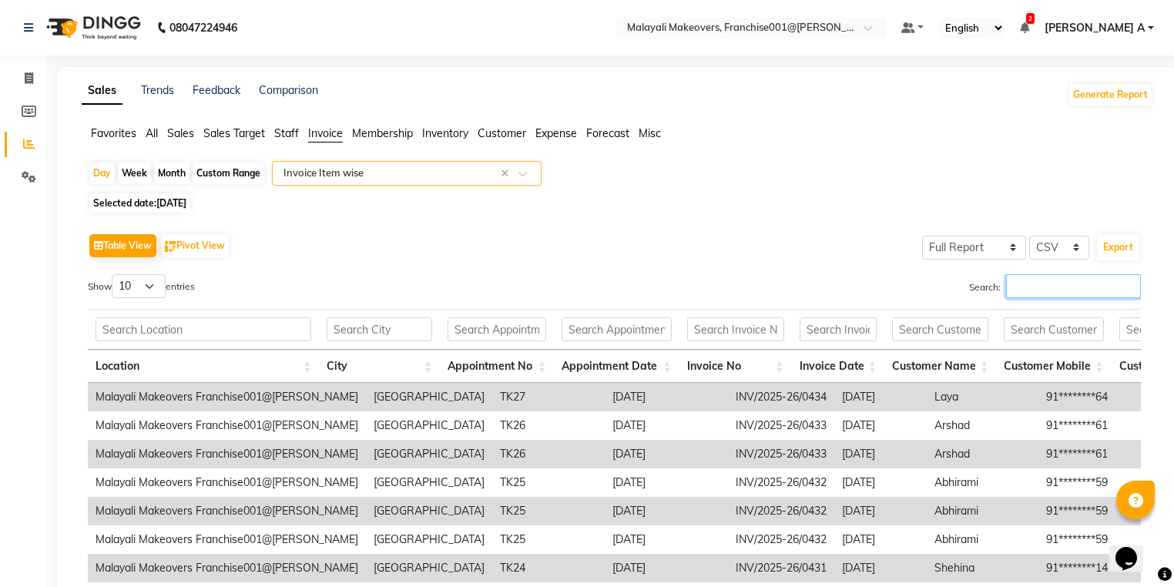
click at [1040, 289] on input "Search:" at bounding box center [1073, 286] width 135 height 24
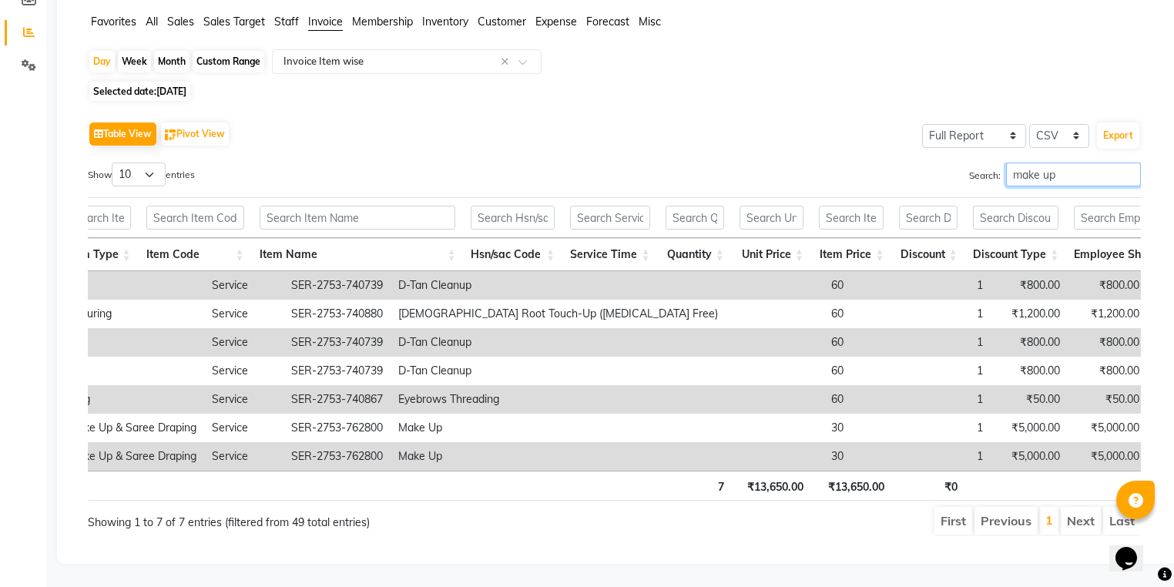
scroll to position [0, 3251]
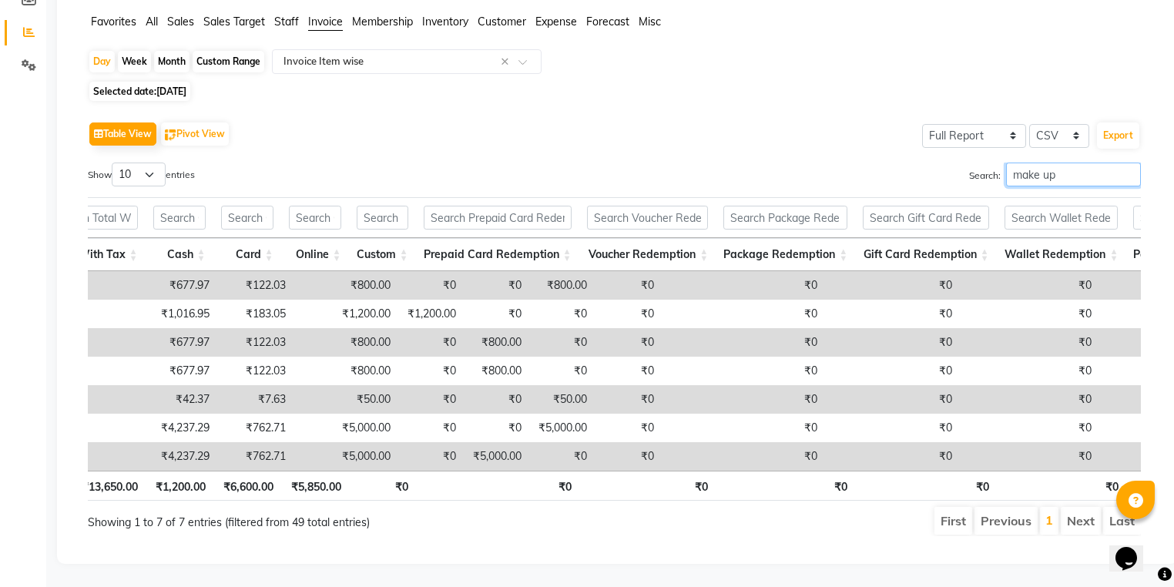
type input "make up"
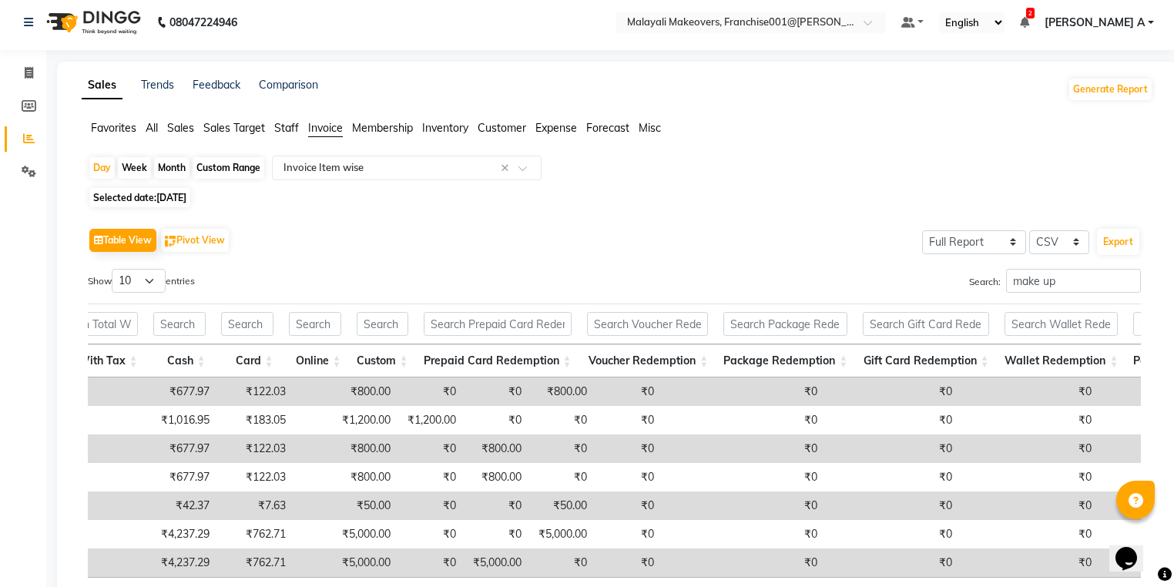
drag, startPoint x: 191, startPoint y: 131, endPoint x: 268, endPoint y: 164, distance: 83.9
click at [199, 134] on ul "Favorites All Sales Sales Target Staff Invoice Membership Inventory Customer Ex…" at bounding box center [618, 128] width 1072 height 17
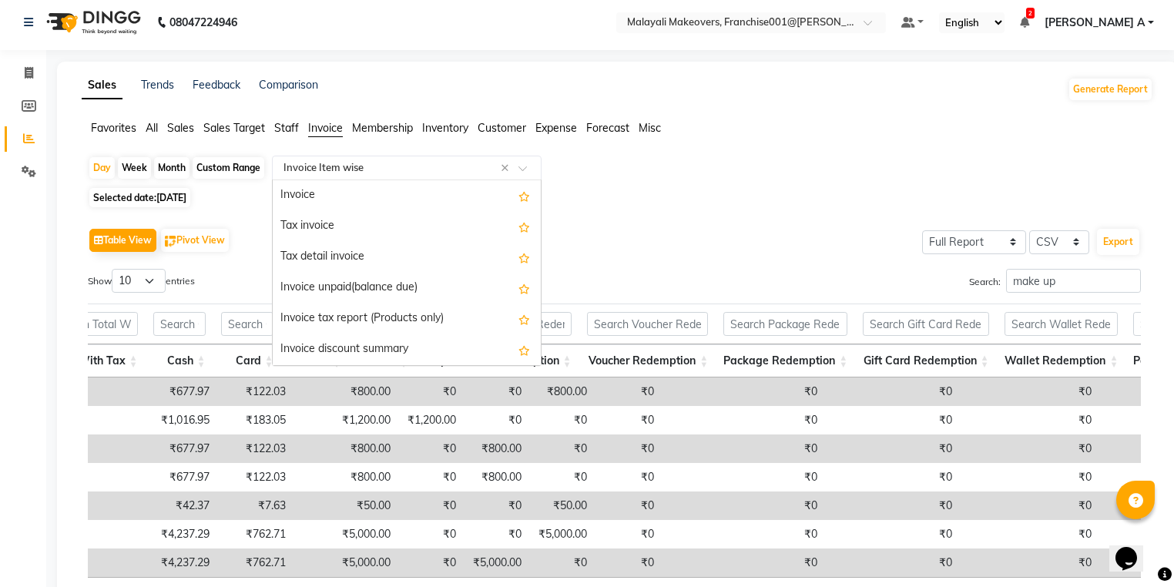
click at [321, 162] on input "text" at bounding box center [391, 167] width 222 height 15
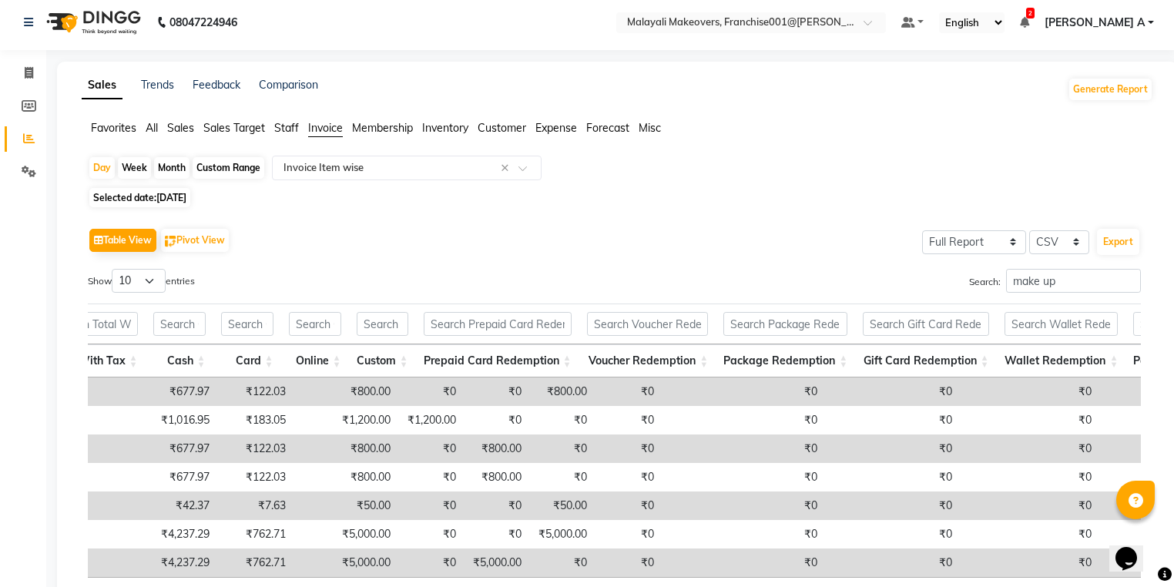
drag, startPoint x: 189, startPoint y: 126, endPoint x: 337, endPoint y: 153, distance: 150.2
click at [197, 129] on ul "Favorites All Sales Sales Target Staff Invoice Membership Inventory Customer Ex…" at bounding box center [618, 128] width 1072 height 17
drag, startPoint x: 337, startPoint y: 151, endPoint x: 327, endPoint y: 167, distance: 19.0
click at [337, 153] on app-reports "Favorites All Sales Sales Target Staff Invoice Membership Inventory Customer Ex…" at bounding box center [617, 387] width 1090 height 535
click at [193, 132] on span "Sales" at bounding box center [180, 128] width 27 height 14
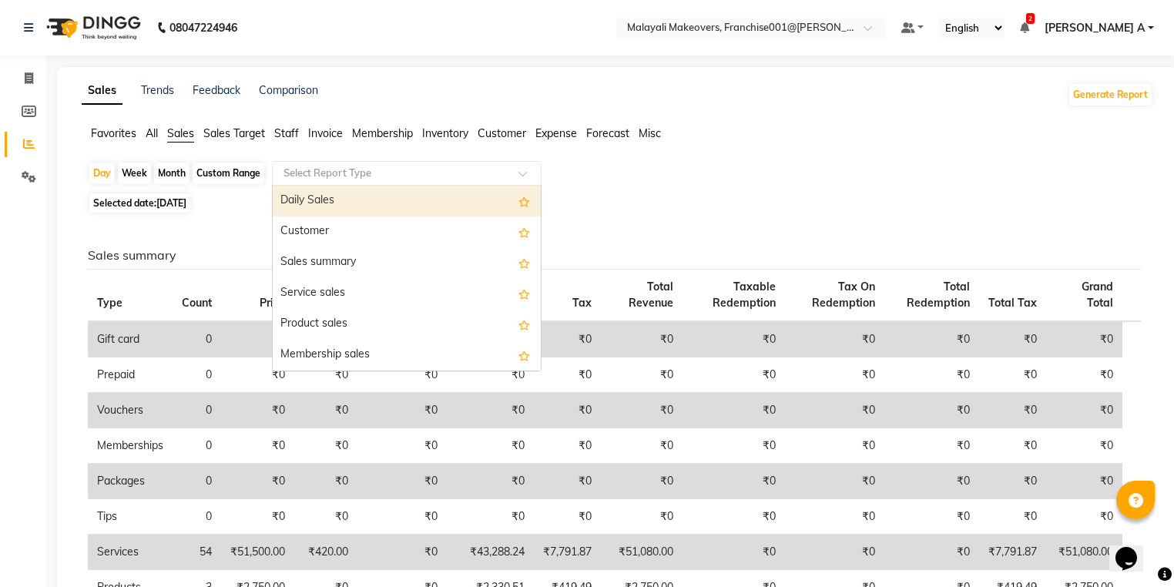
click at [336, 173] on input "text" at bounding box center [391, 173] width 222 height 15
click at [333, 190] on div "Daily Sales" at bounding box center [407, 201] width 268 height 31
select select "full_report"
select select "csv"
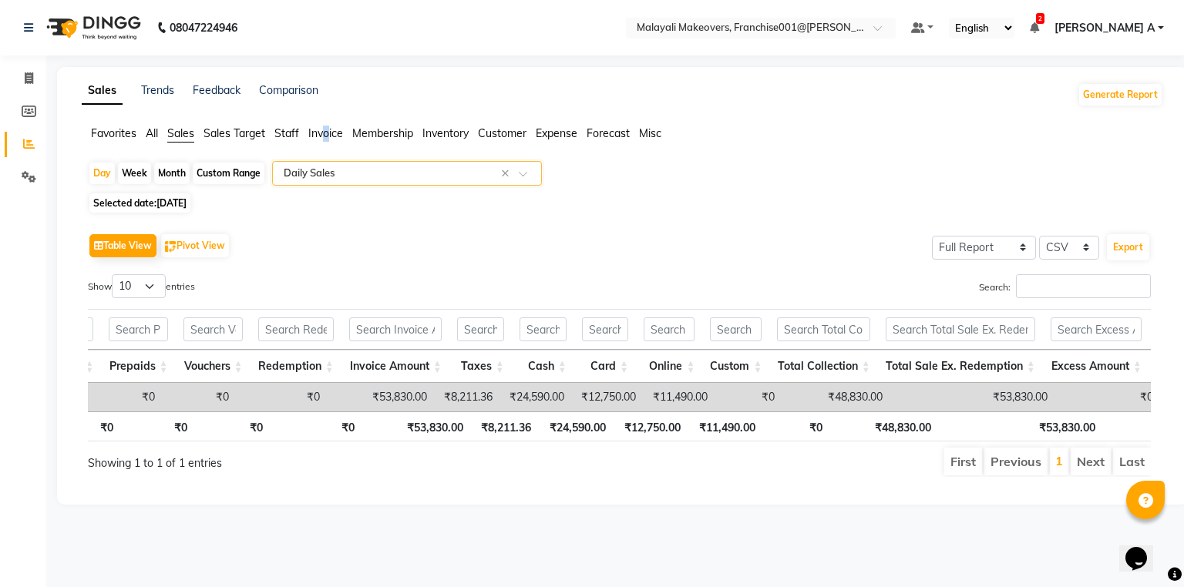
click at [332, 126] on li "Invoice" at bounding box center [325, 134] width 35 height 16
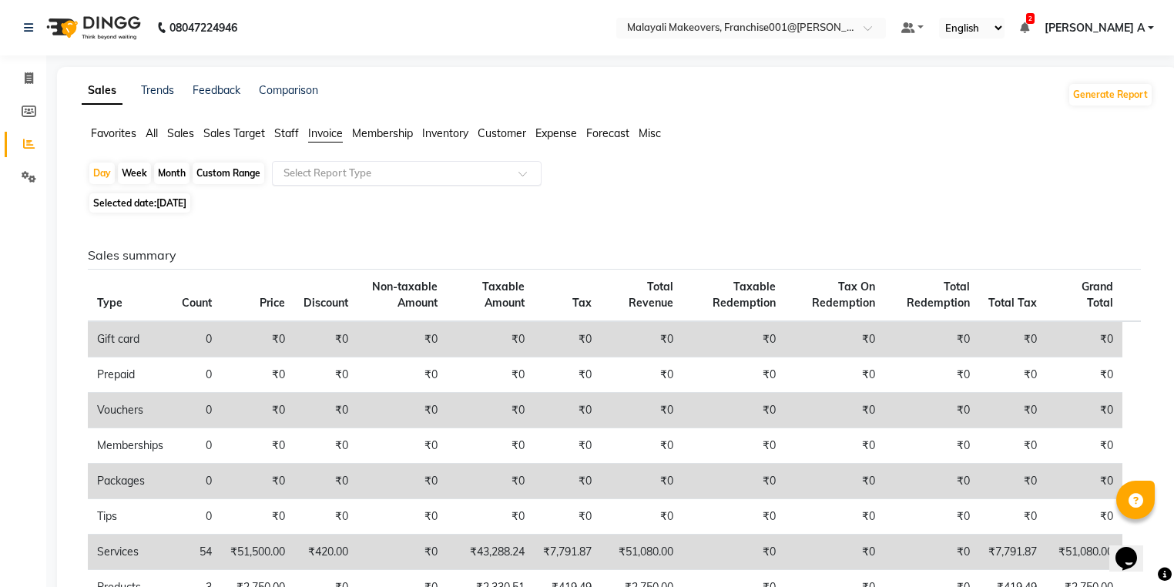
click at [320, 163] on div "Select Report Type" at bounding box center [407, 173] width 270 height 25
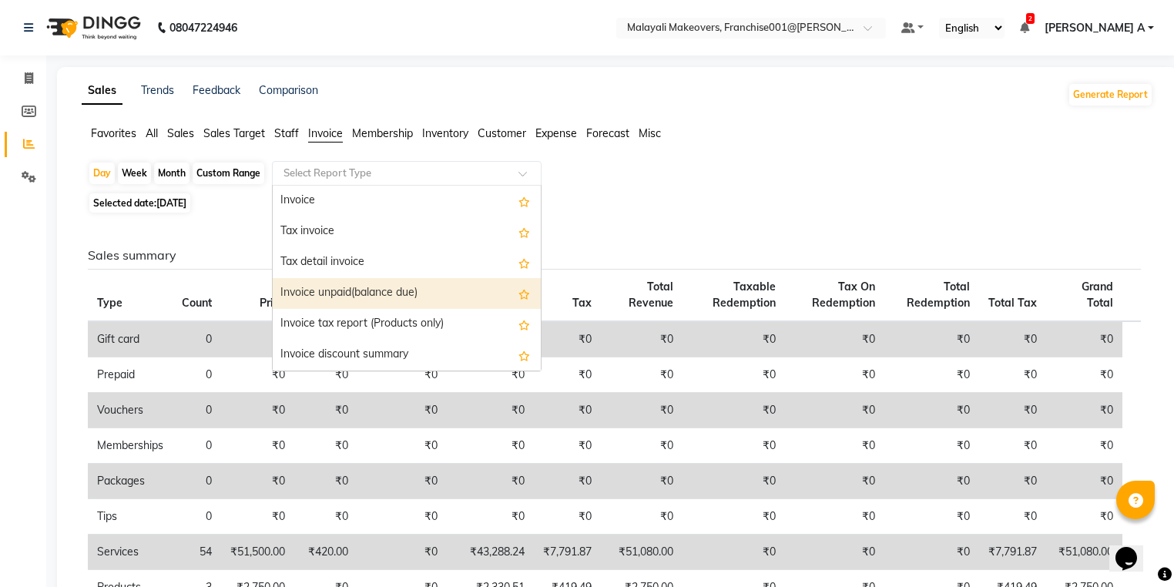
click at [369, 290] on div "Invoice unpaid(balance due)" at bounding box center [407, 293] width 268 height 31
select select "full_report"
select select "csv"
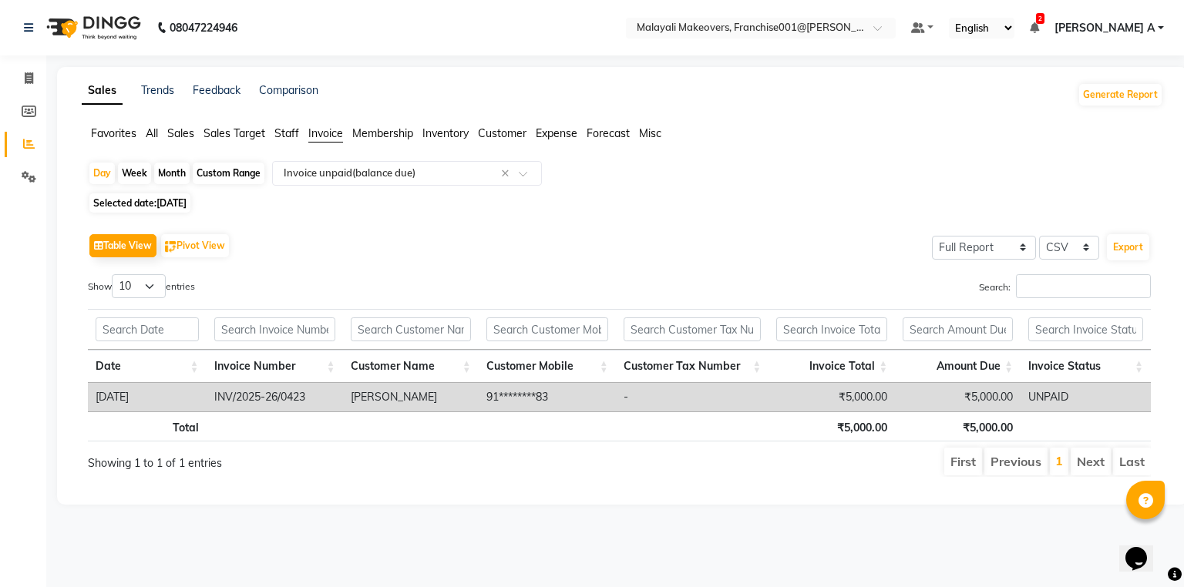
click at [185, 133] on span "Sales" at bounding box center [180, 133] width 27 height 14
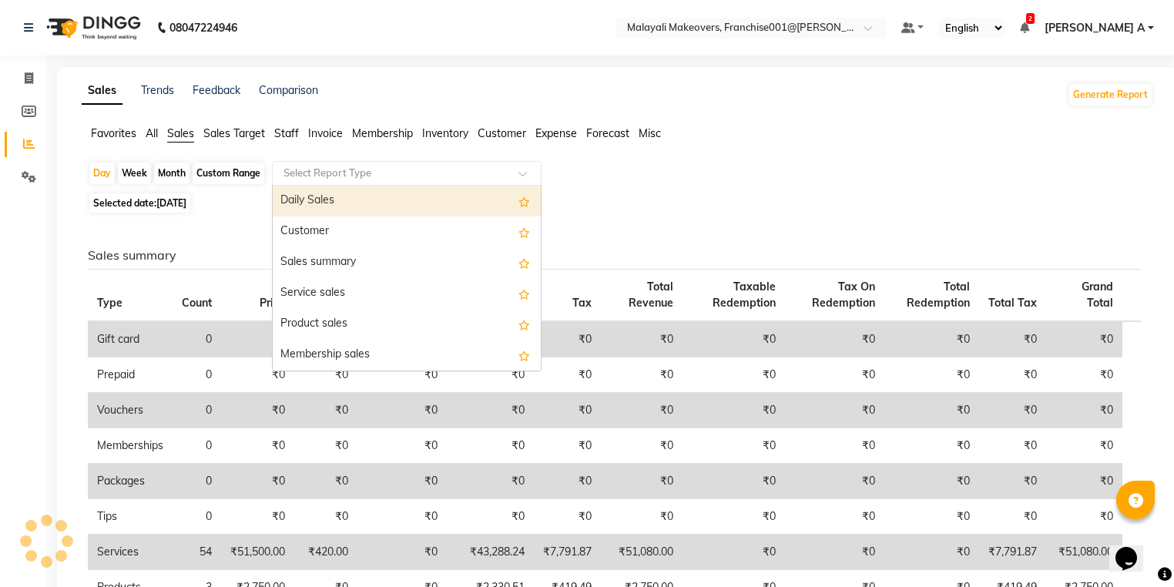
click at [397, 166] on input "text" at bounding box center [391, 173] width 222 height 15
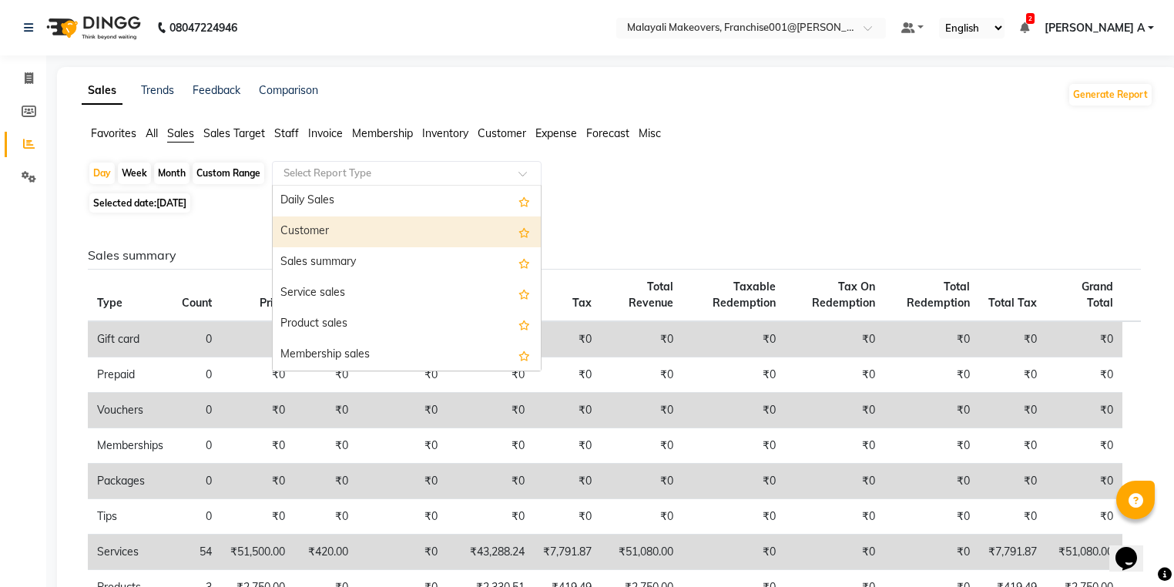
click at [363, 252] on div "Sales summary" at bounding box center [407, 262] width 268 height 31
select select "full_report"
select select "csv"
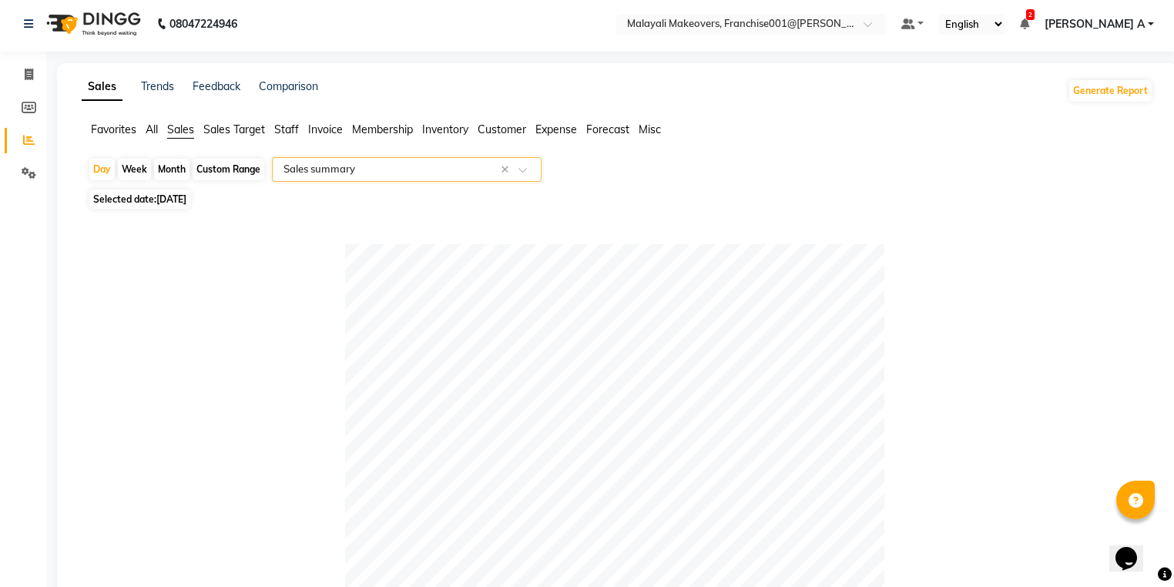
scroll to position [0, 0]
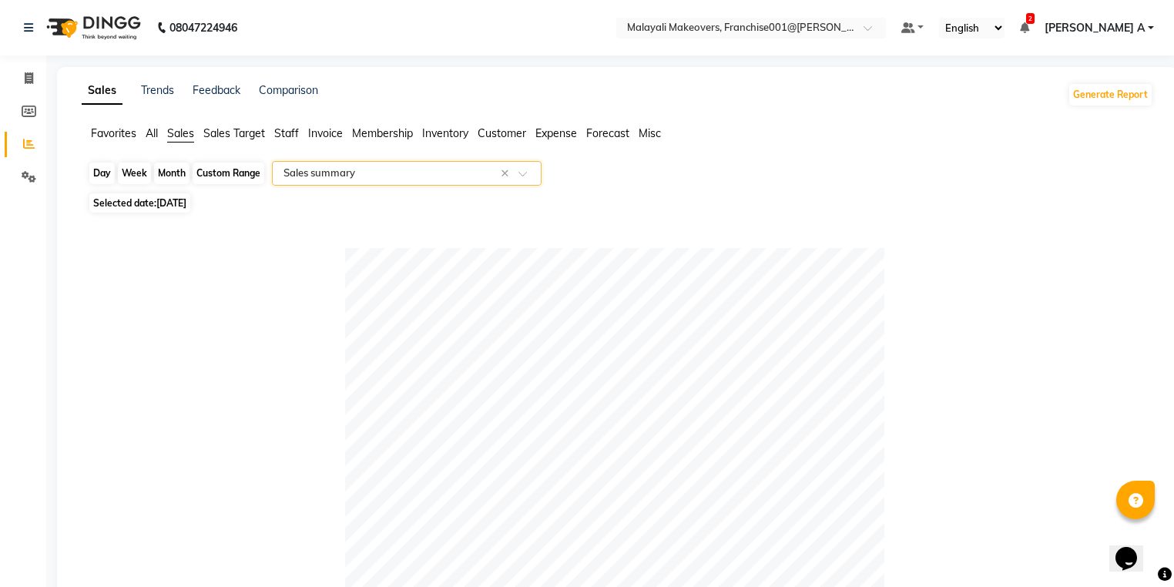
click at [102, 176] on div "Day" at bounding box center [101, 174] width 25 height 22
select select "9"
select select "2025"
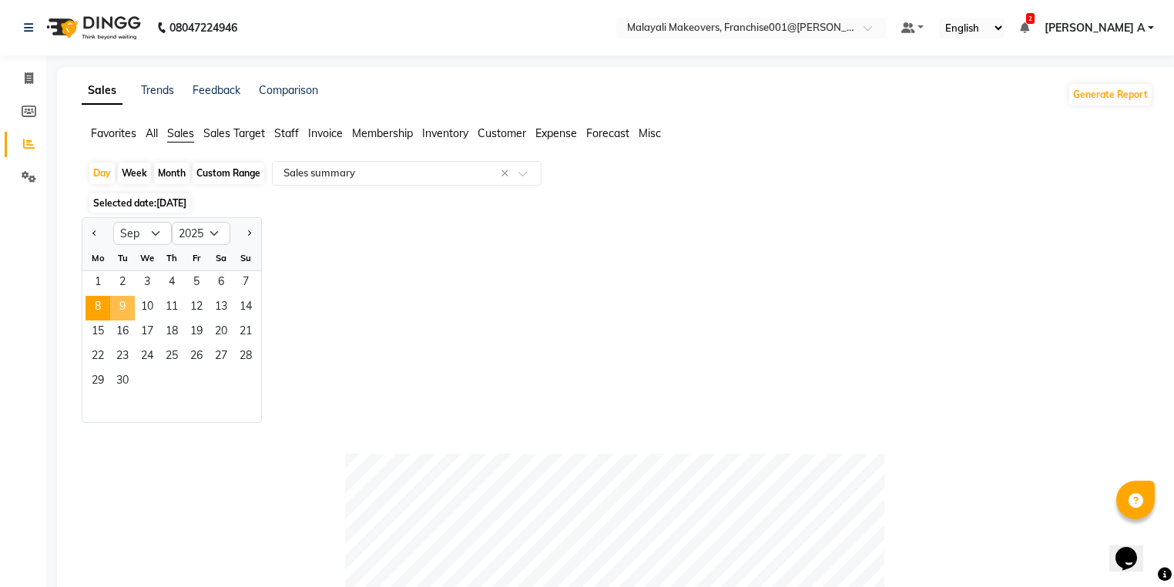
click at [121, 309] on span "9" at bounding box center [122, 308] width 25 height 25
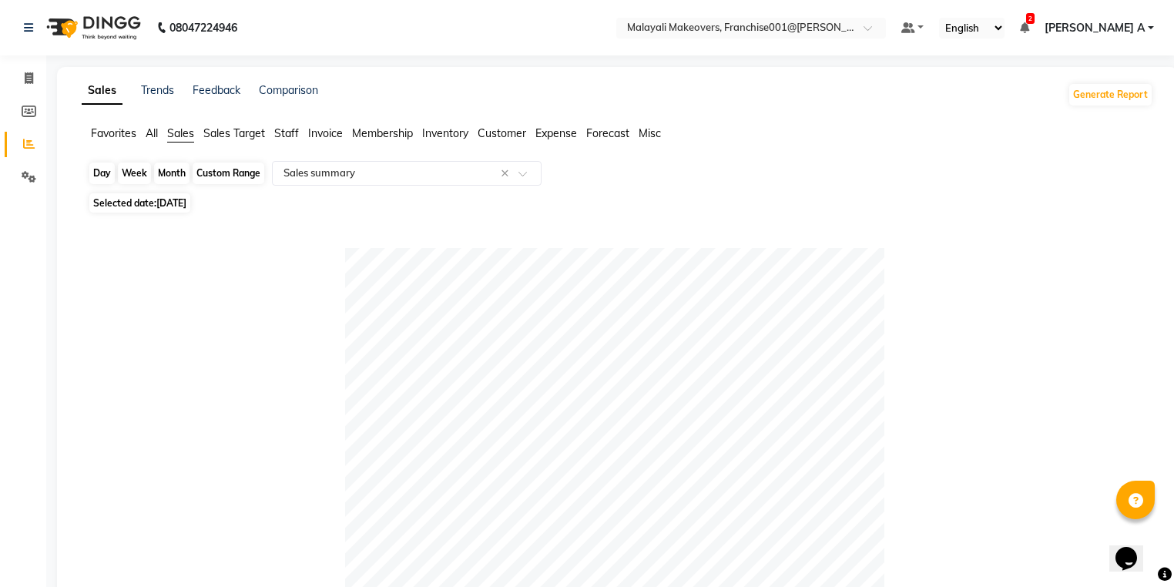
click at [102, 175] on div "Day" at bounding box center [101, 174] width 25 height 22
select select "9"
select select "2025"
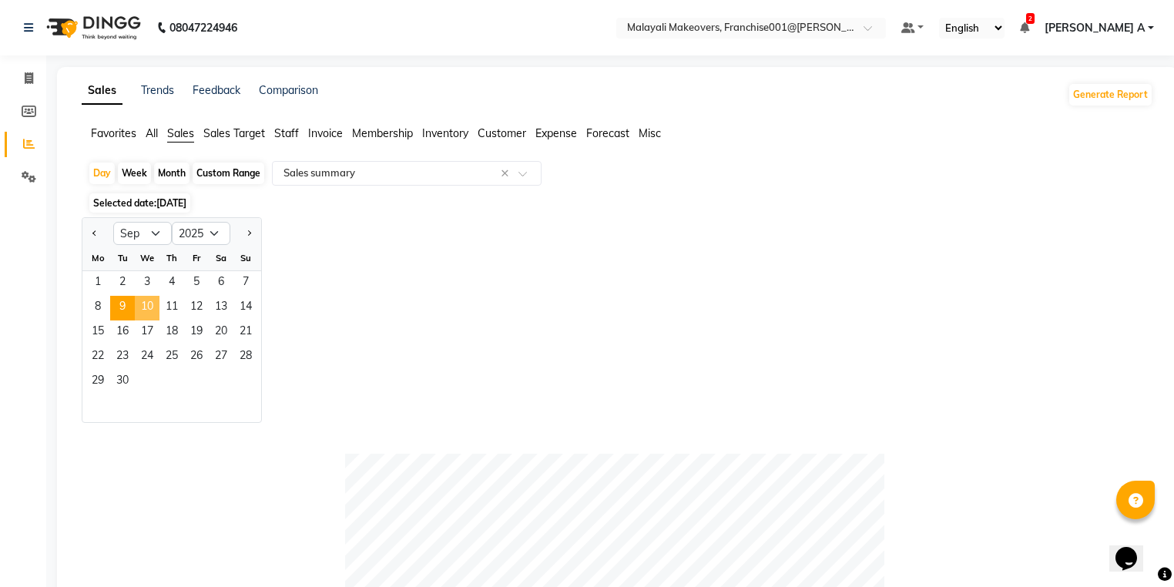
click at [142, 304] on span "10" at bounding box center [147, 308] width 25 height 25
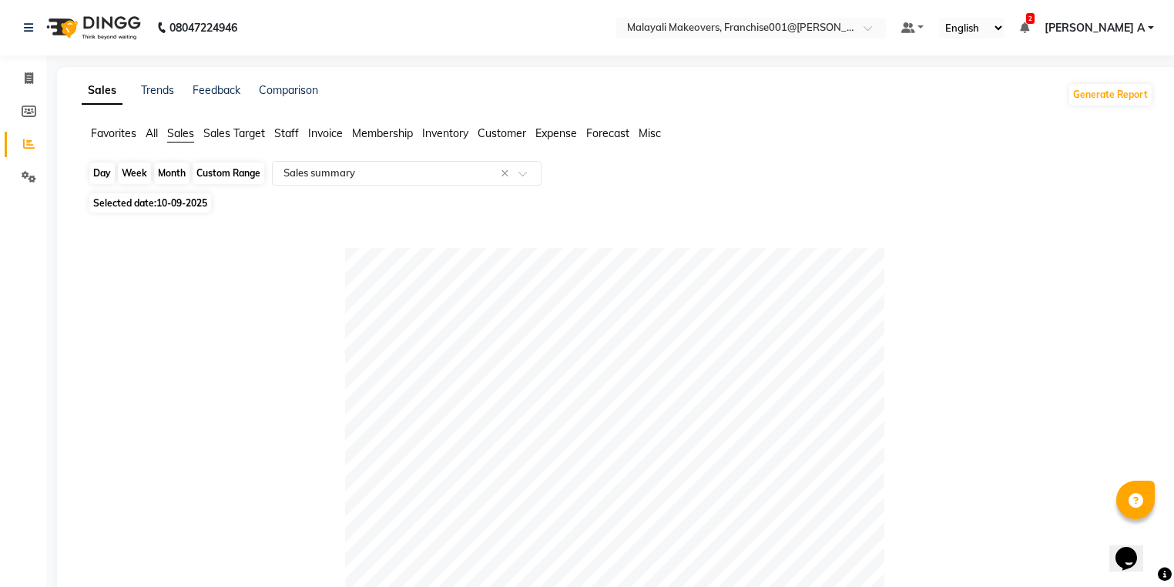
click at [98, 173] on div "Day" at bounding box center [101, 174] width 25 height 22
select select "9"
select select "2025"
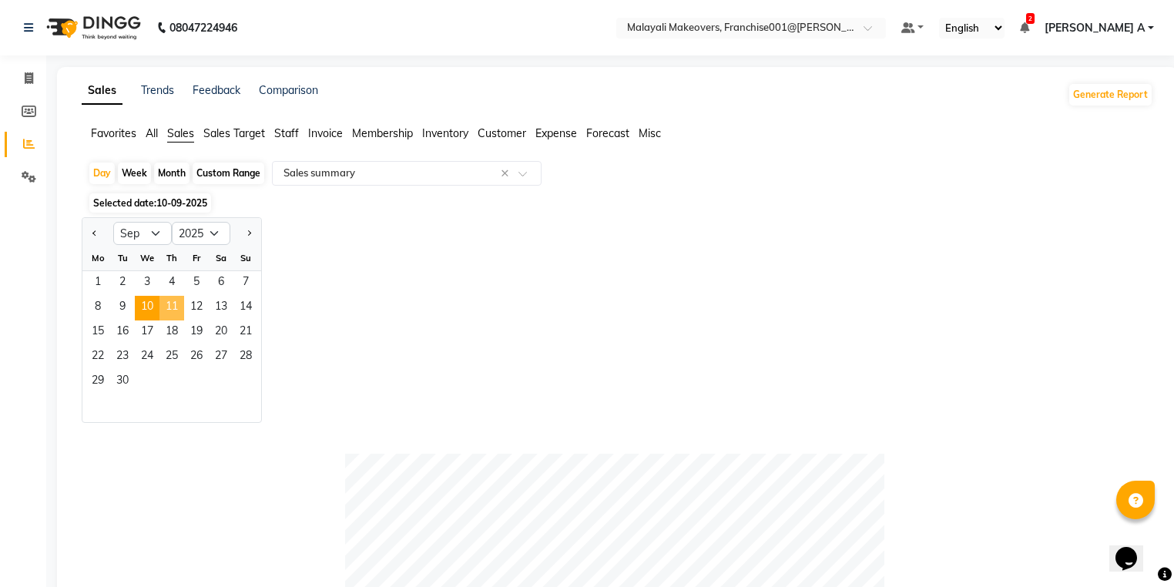
click at [171, 308] on span "11" at bounding box center [171, 308] width 25 height 25
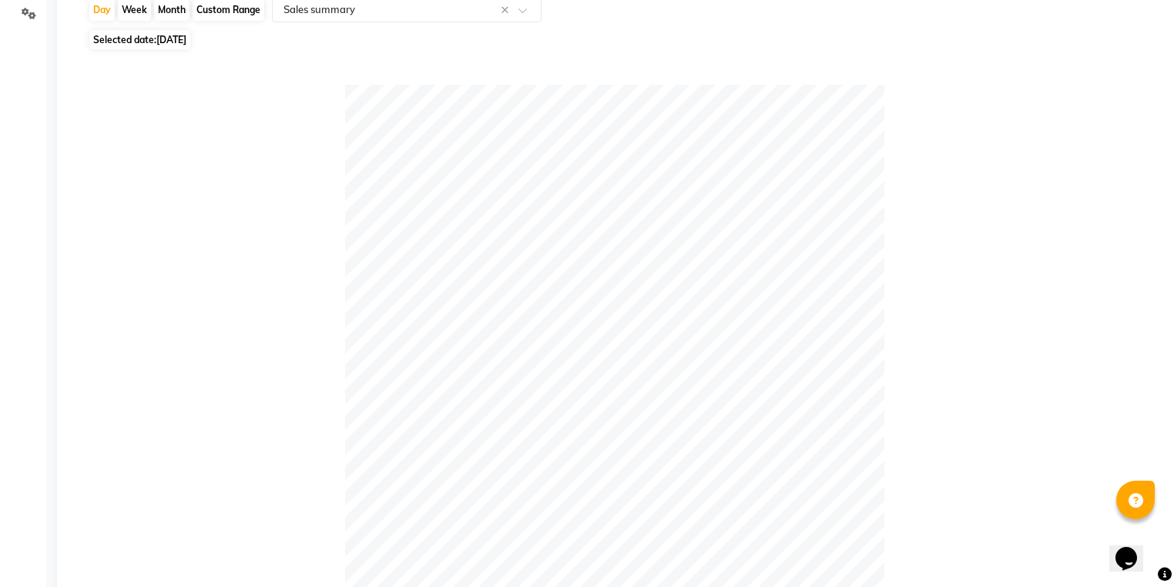
scroll to position [65, 0]
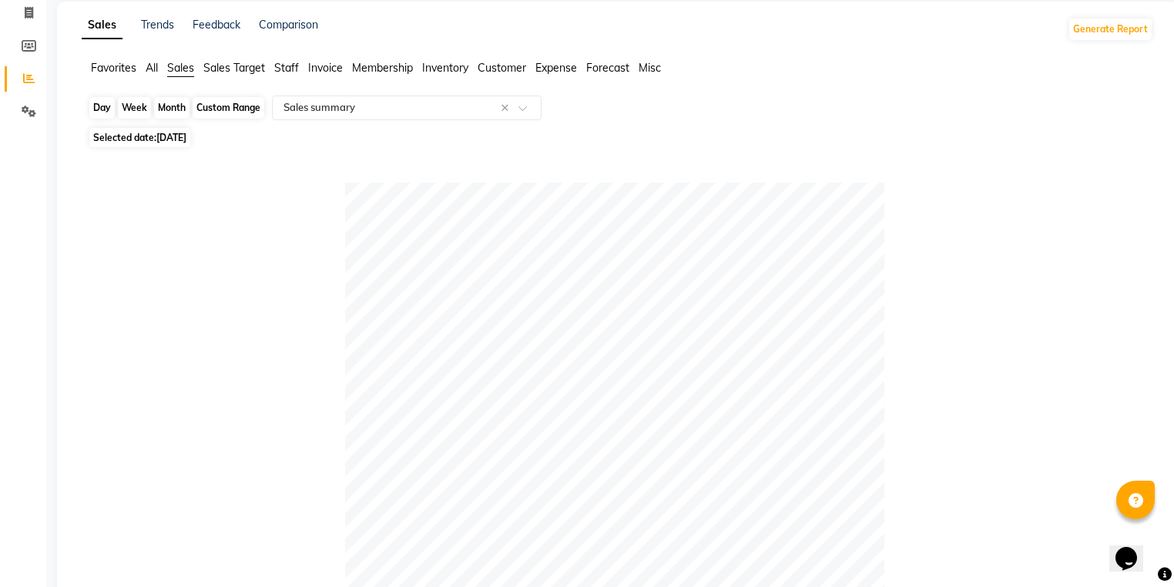
click at [96, 103] on div "Day" at bounding box center [101, 108] width 25 height 22
select select "9"
select select "2025"
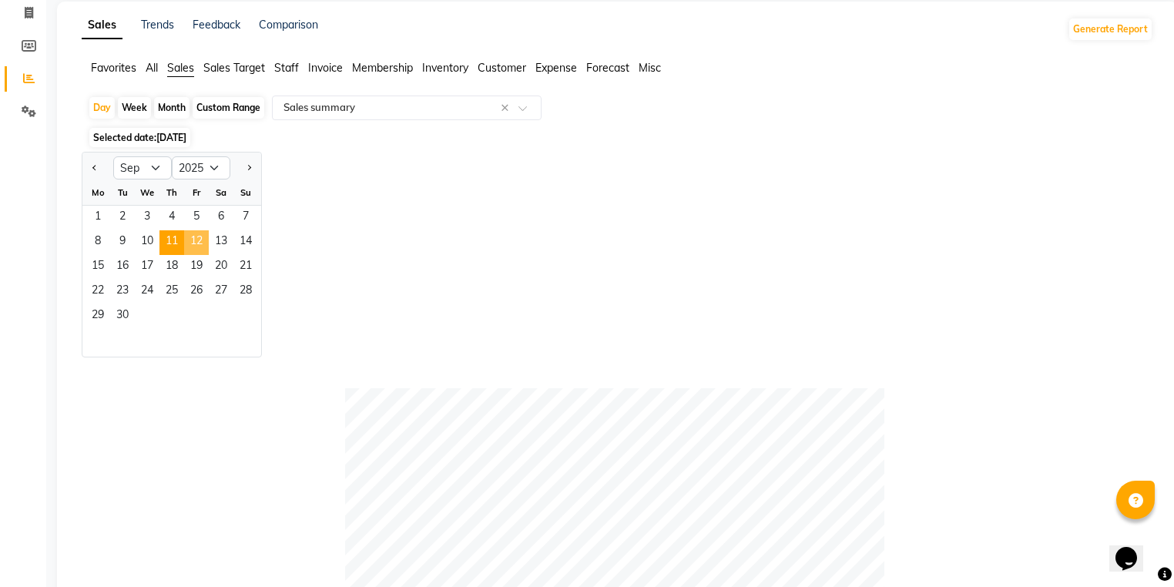
click at [189, 243] on span "12" at bounding box center [196, 242] width 25 height 25
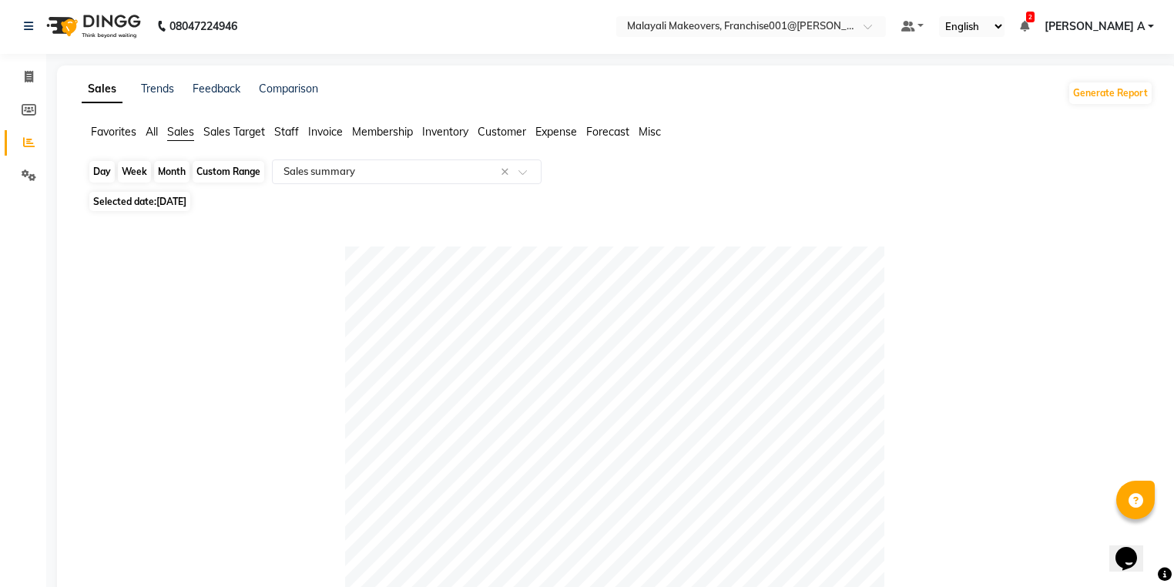
scroll to position [0, 0]
click at [101, 174] on div "Day" at bounding box center [101, 174] width 25 height 22
select select "9"
select select "2025"
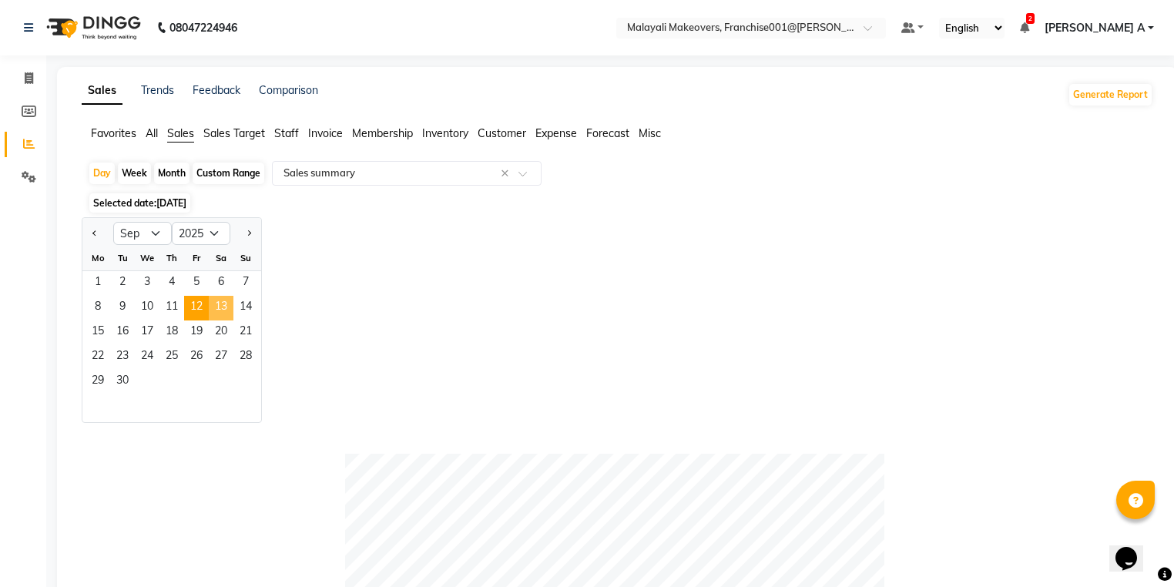
click at [226, 308] on span "13" at bounding box center [221, 308] width 25 height 25
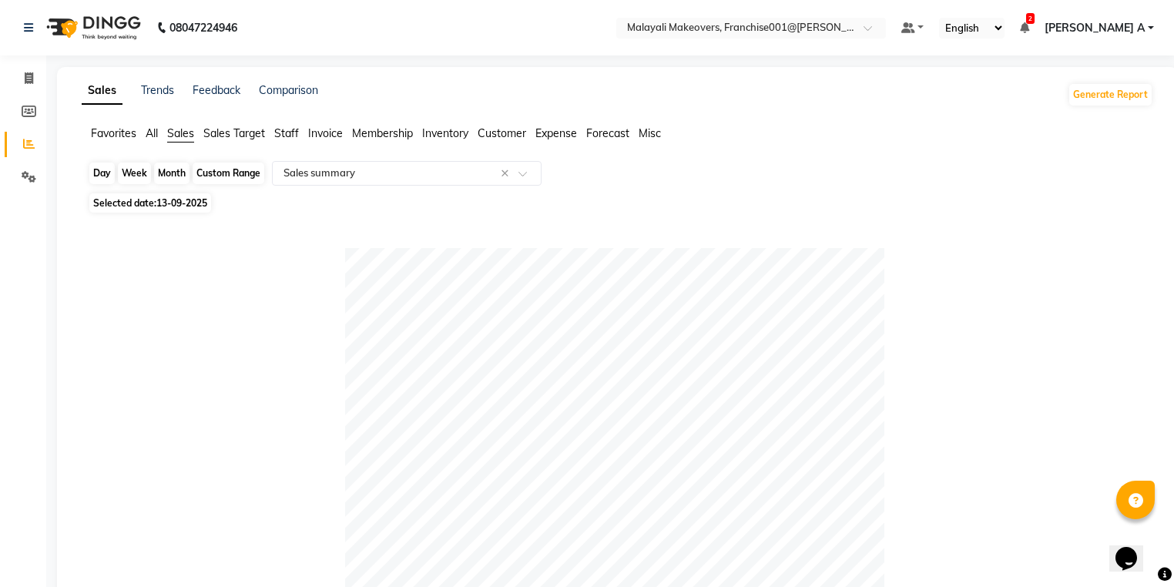
click at [103, 174] on div "Day" at bounding box center [101, 174] width 25 height 22
select select "9"
select select "2025"
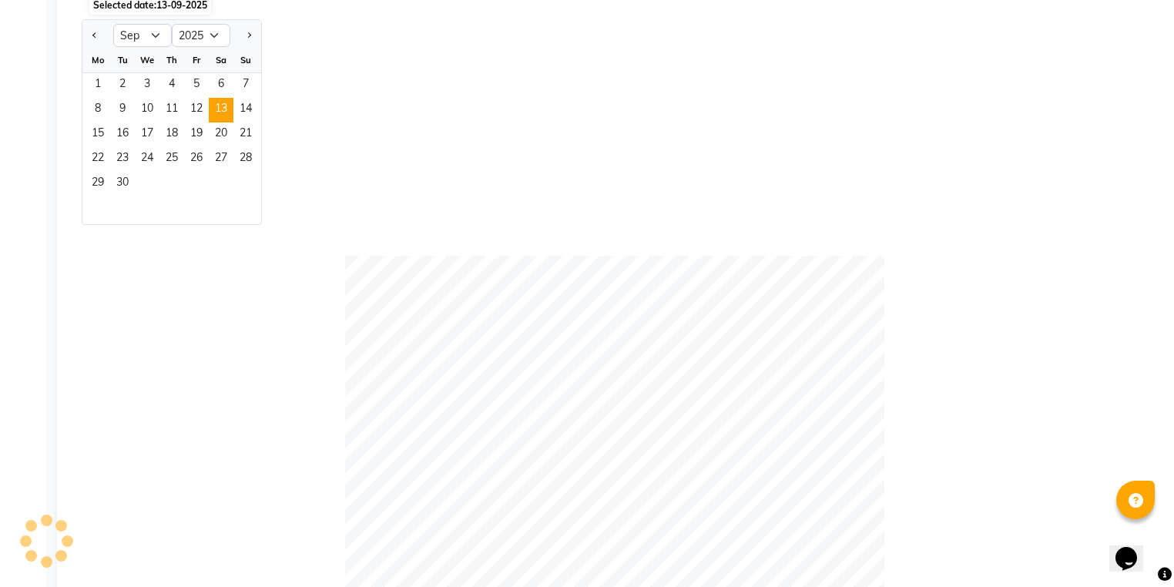
scroll to position [185, 0]
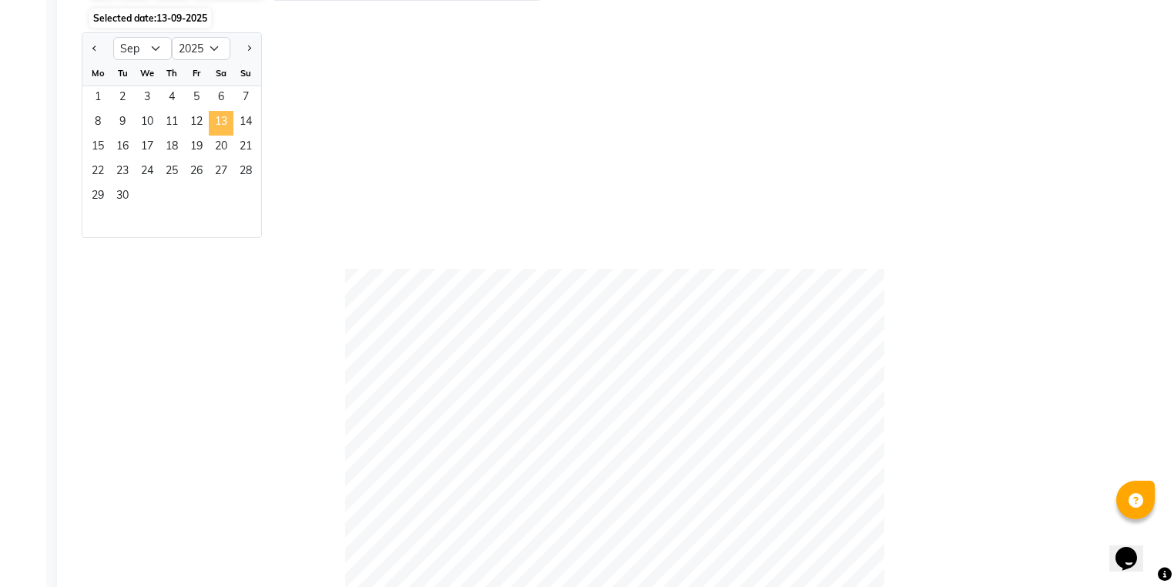
click at [213, 120] on span "13" at bounding box center [221, 123] width 25 height 25
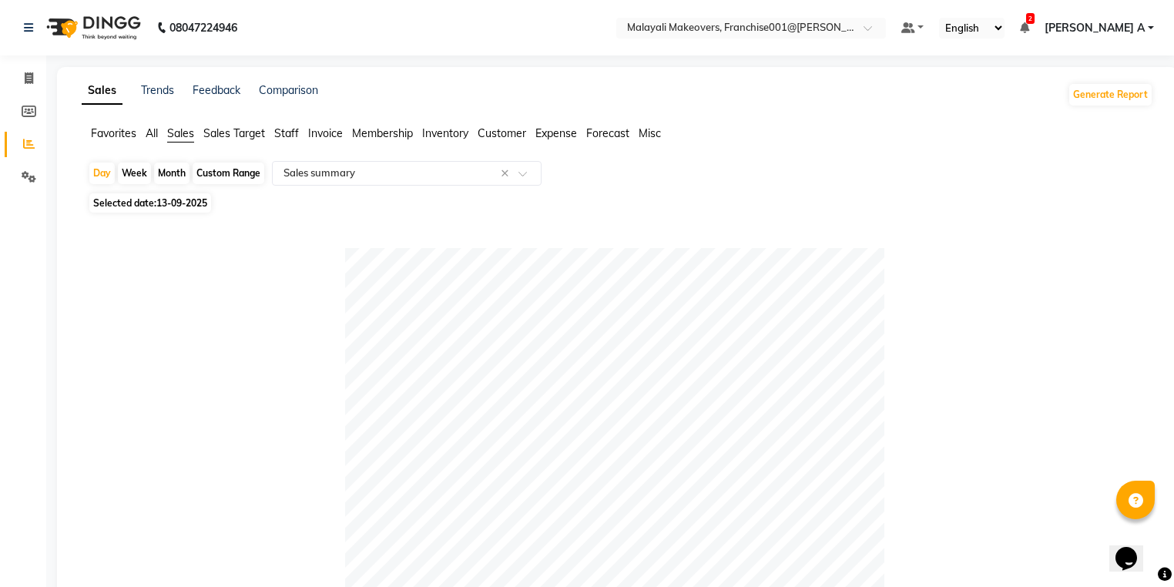
scroll to position [0, 0]
click at [109, 175] on div "Day" at bounding box center [101, 174] width 25 height 22
select select "9"
select select "2025"
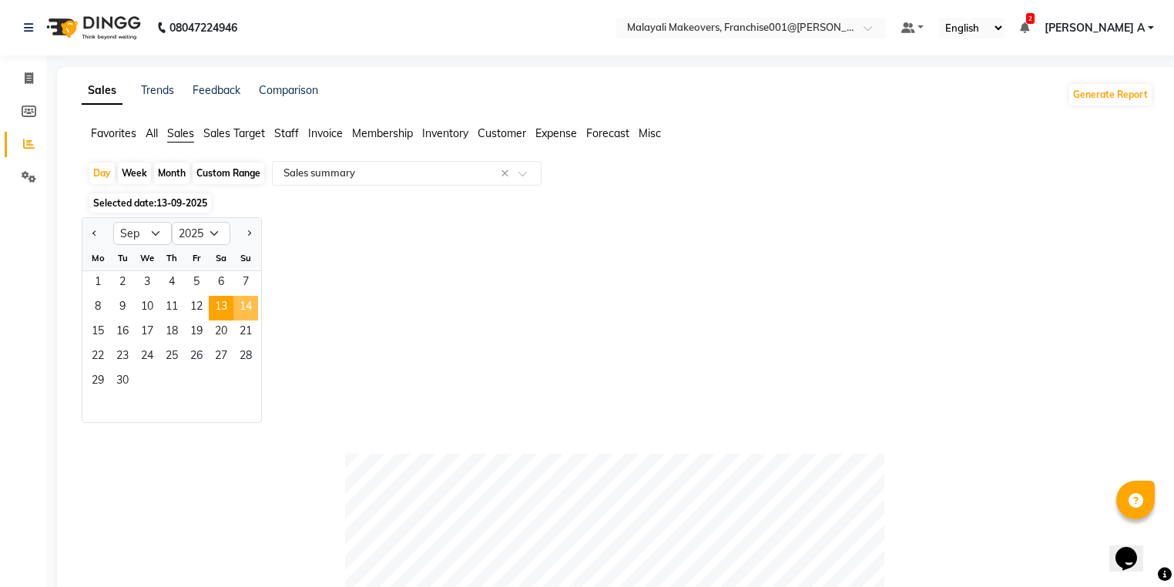
click at [240, 315] on span "14" at bounding box center [245, 308] width 25 height 25
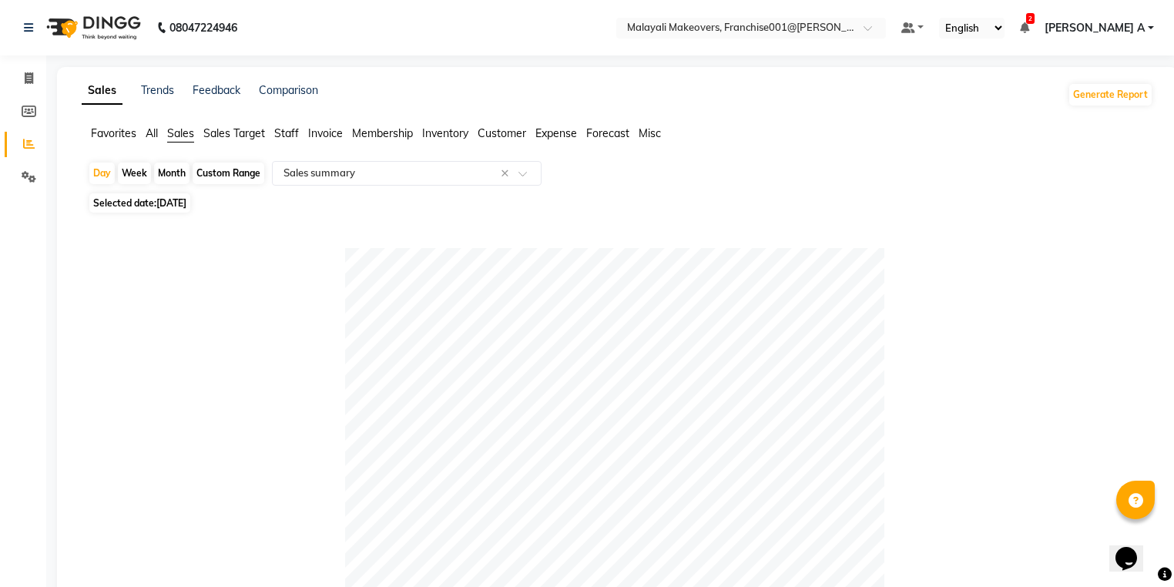
drag, startPoint x: 108, startPoint y: 173, endPoint x: 137, endPoint y: 217, distance: 52.1
click at [112, 173] on div "Day" at bounding box center [101, 174] width 25 height 22
select select "9"
select select "2025"
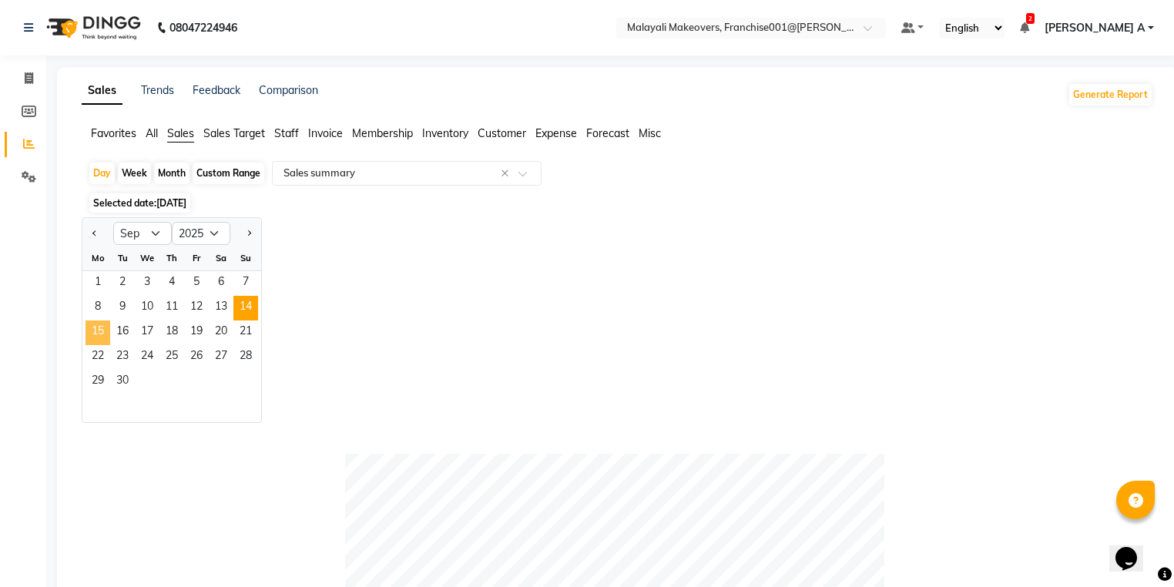
click at [106, 332] on span "15" at bounding box center [98, 333] width 25 height 25
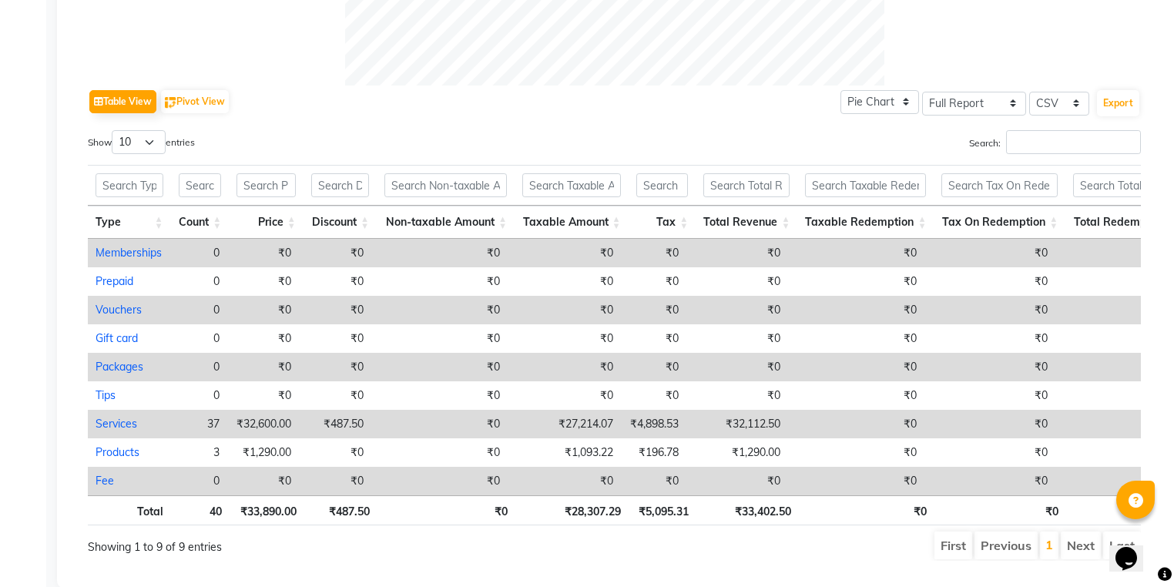
scroll to position [744, 0]
